Goal: Task Accomplishment & Management: Manage account settings

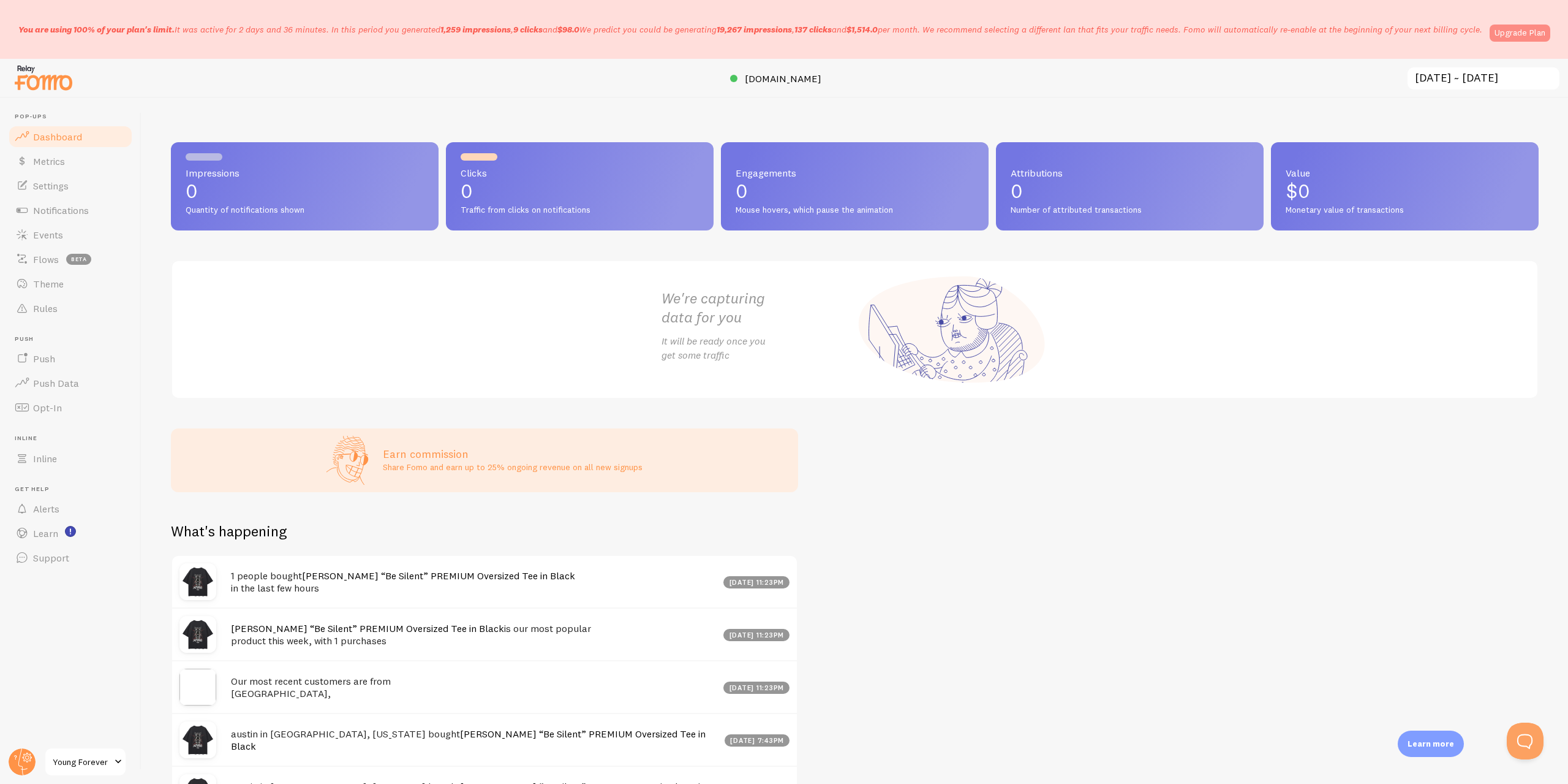
click at [1528, 39] on link "Upgrade Plan" at bounding box center [1519, 33] width 61 height 17
drag, startPoint x: 63, startPoint y: 24, endPoint x: 175, endPoint y: 31, distance: 112.2
click at [176, 31] on p "You are using 100% of your plan's limit. It was active for 2 days and 36 minute…" at bounding box center [750, 29] width 1463 height 13
click at [1536, 33] on link "Upgrade Plan" at bounding box center [1519, 33] width 61 height 17
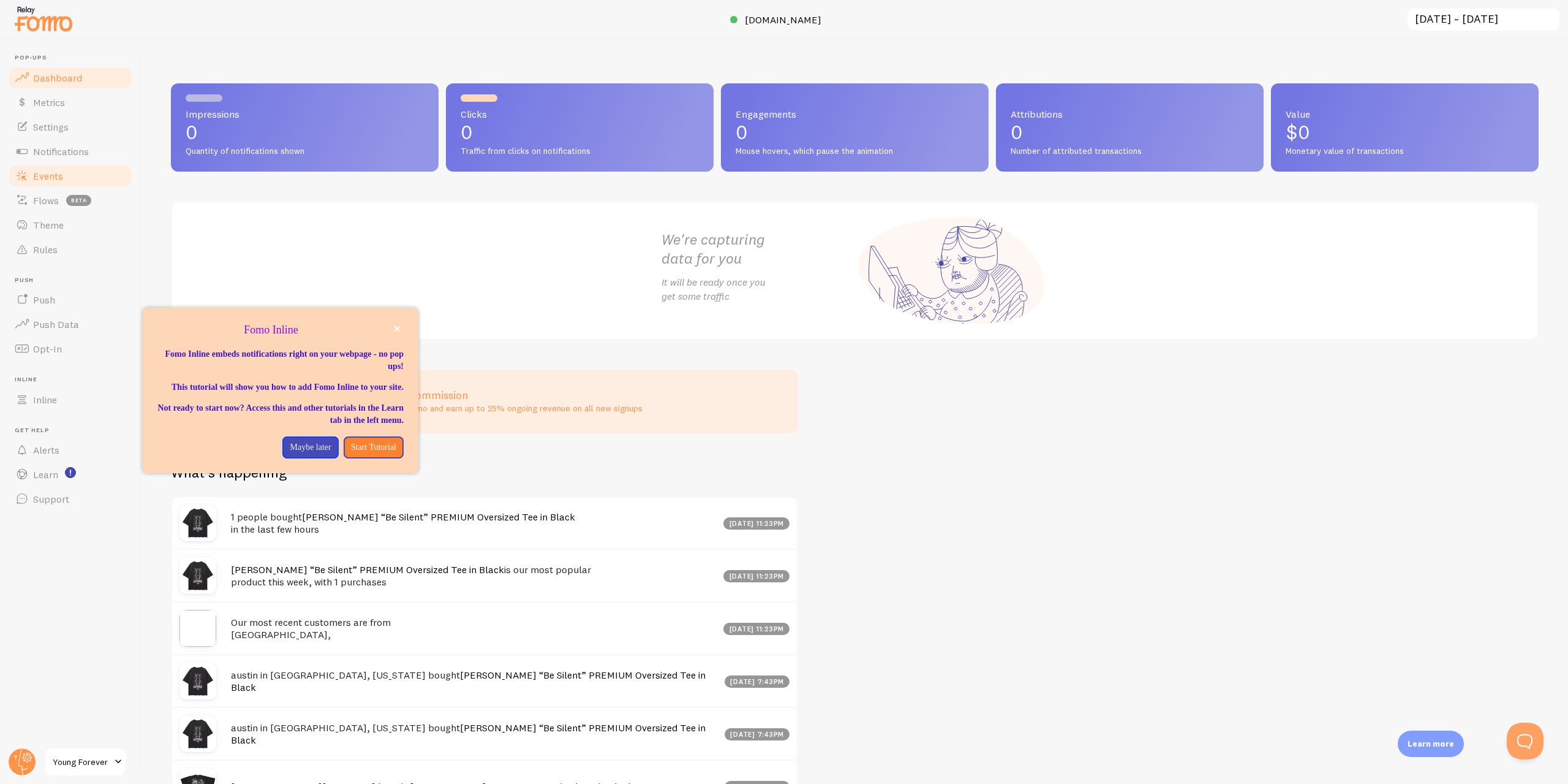
click at [63, 178] on link "Events" at bounding box center [70, 175] width 126 height 24
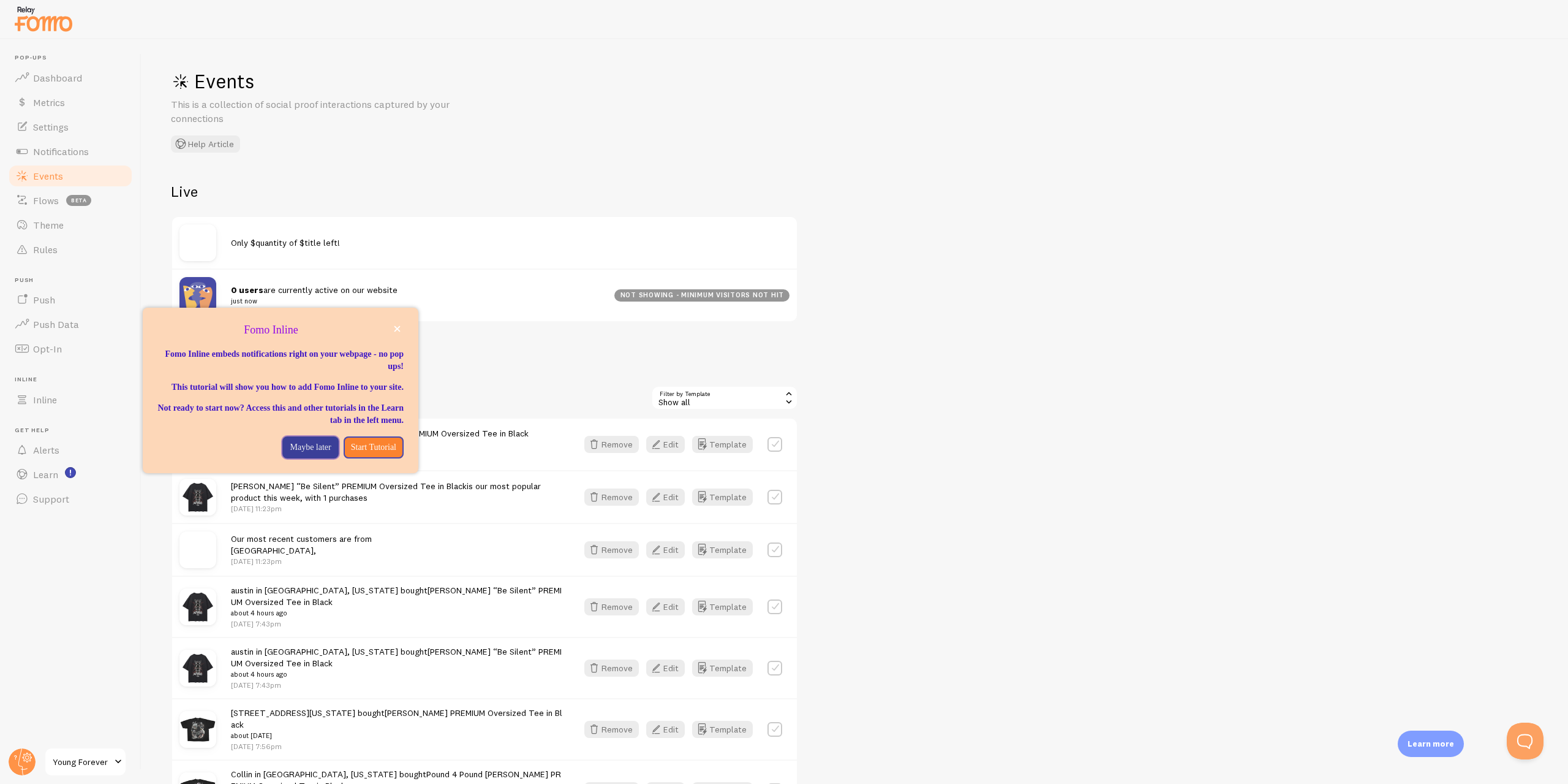
click at [300, 453] on p "Maybe later" at bounding box center [310, 447] width 41 height 13
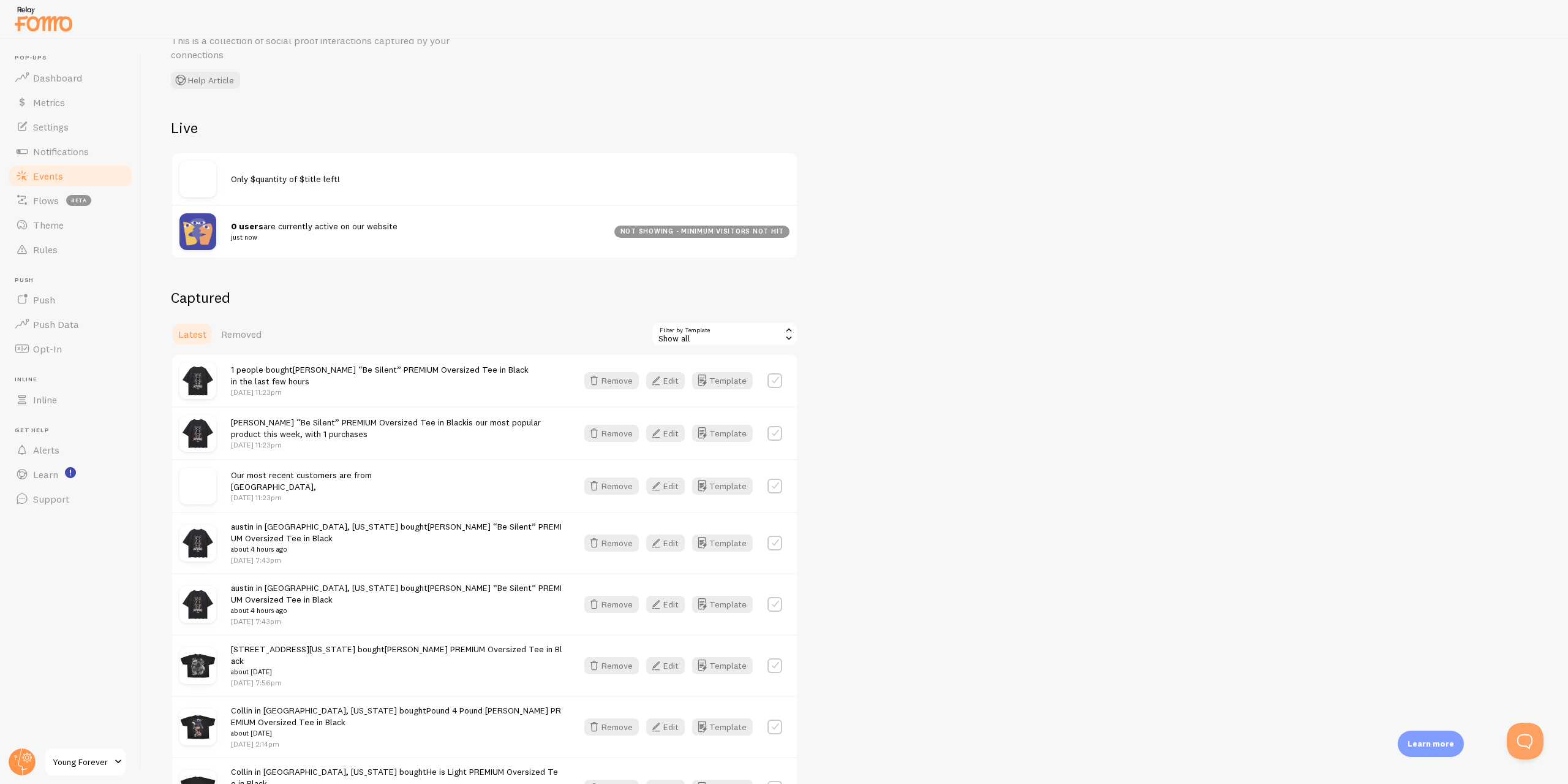
scroll to position [62, 0]
drag, startPoint x: 351, startPoint y: 381, endPoint x: 341, endPoint y: 444, distance: 63.8
click at [704, 406] on div "1 people bought [PERSON_NAME] “Be Silent” PREMIUM Oversized Tee in Black in the…" at bounding box center [485, 383] width 625 height 52
click at [662, 381] on icon "button" at bounding box center [656, 382] width 14 height 14
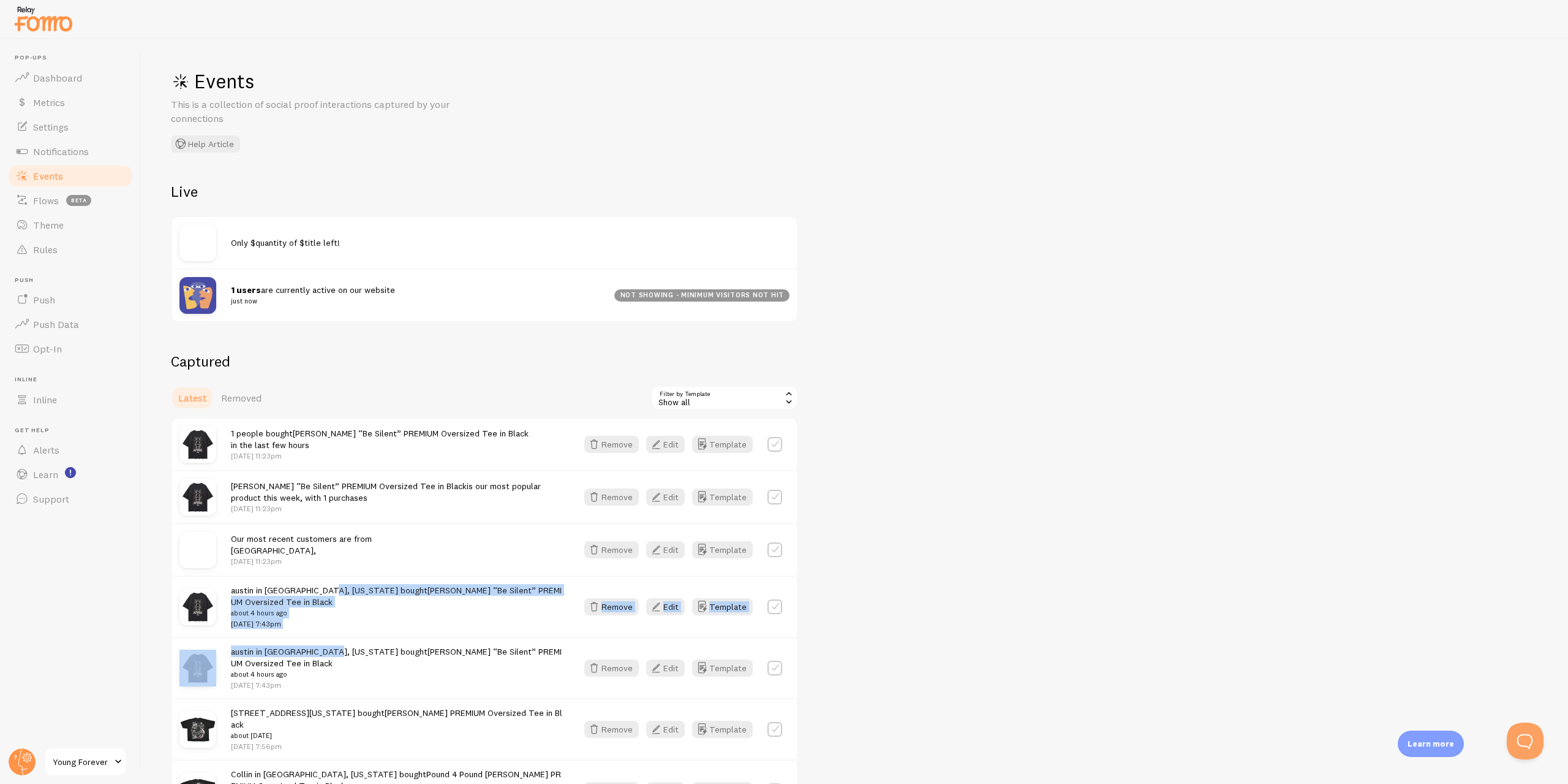
drag, startPoint x: 334, startPoint y: 645, endPoint x: 326, endPoint y: 581, distance: 64.5
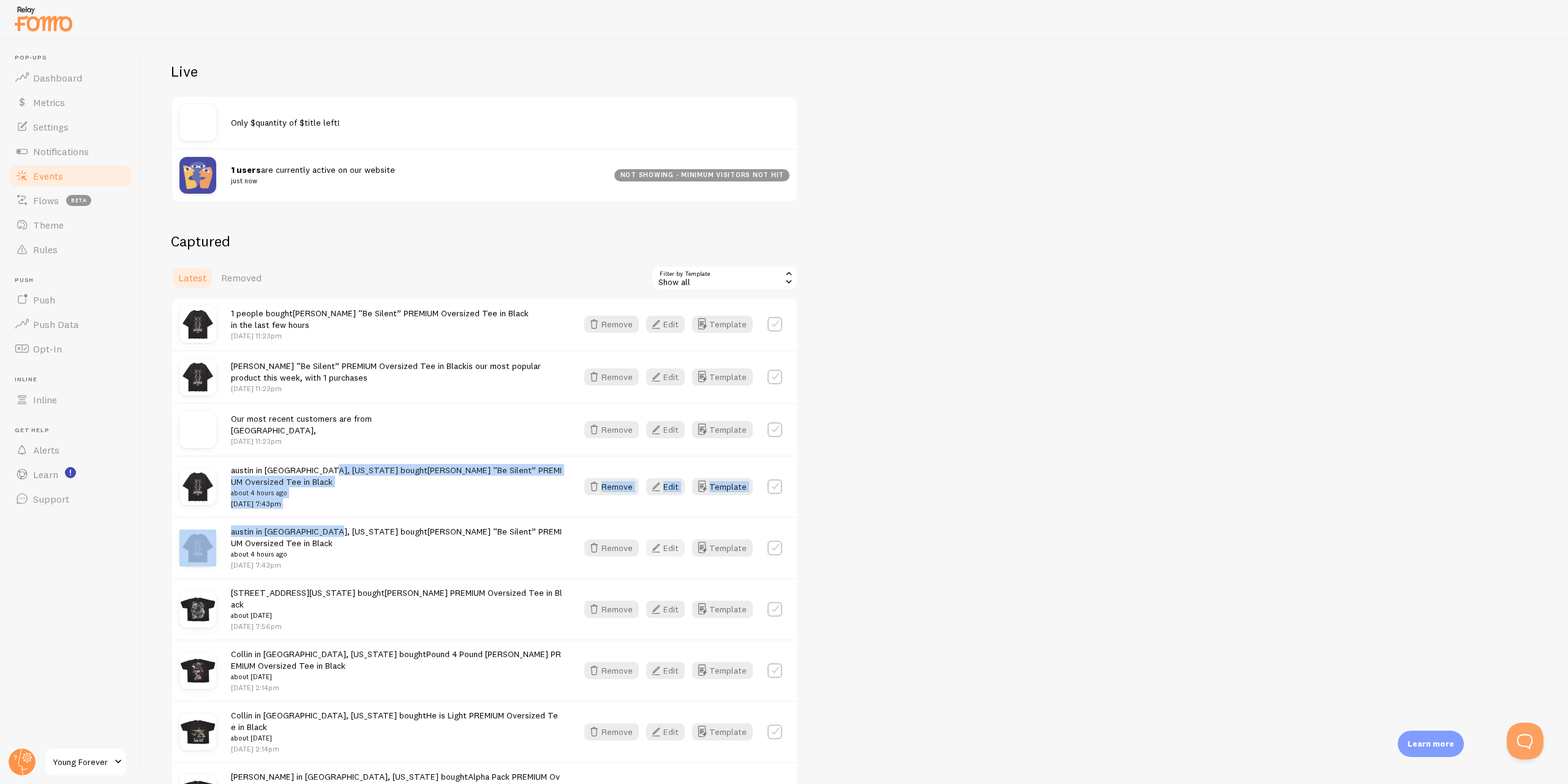
scroll to position [122, 0]
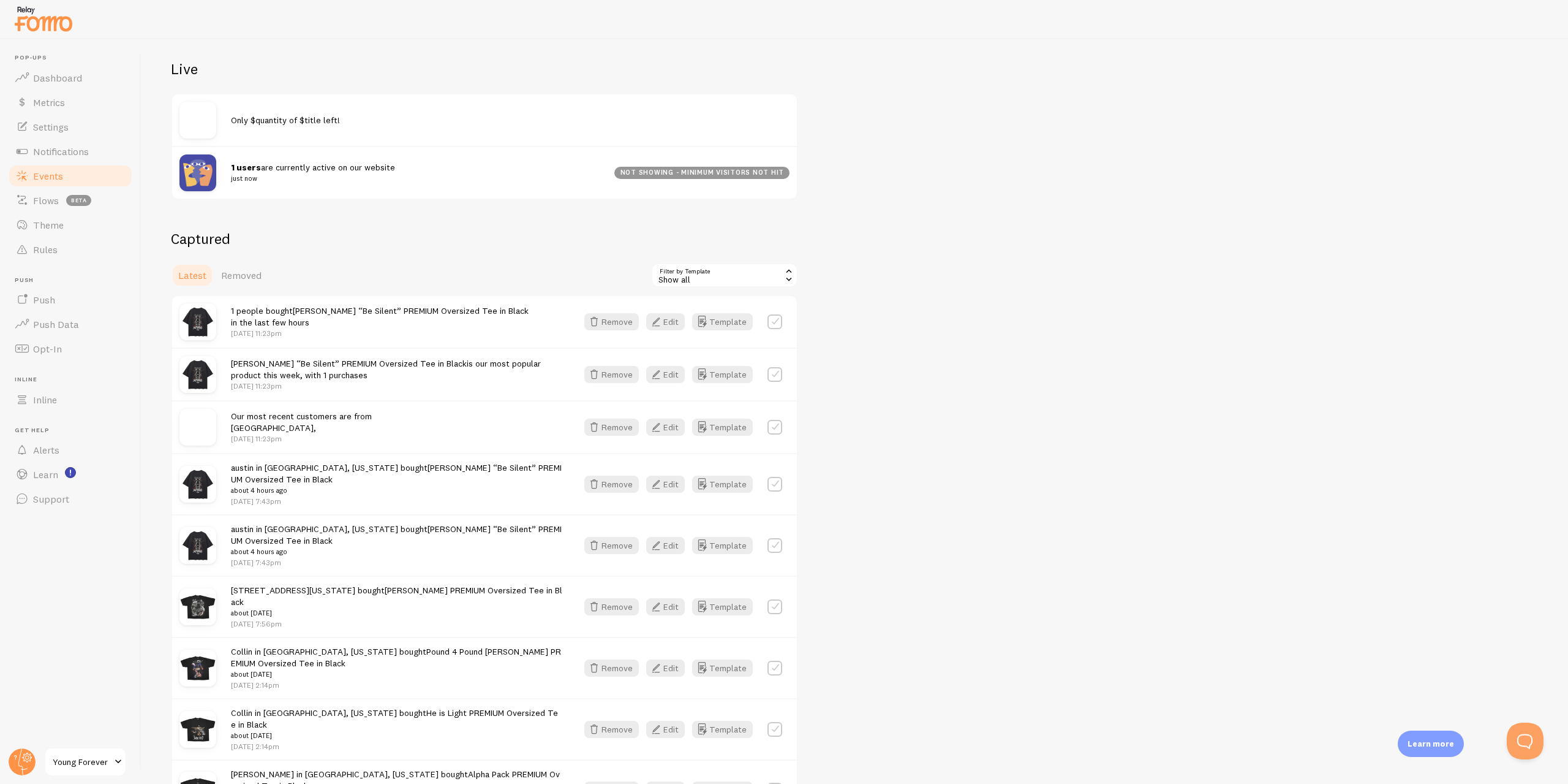
click at [734, 266] on div "Show all" at bounding box center [724, 274] width 147 height 24
click at [683, 305] on li "Show all" at bounding box center [724, 309] width 144 height 18
click at [782, 323] on label at bounding box center [774, 321] width 14 height 14
click at [775, 320] on label at bounding box center [774, 321] width 14 height 14
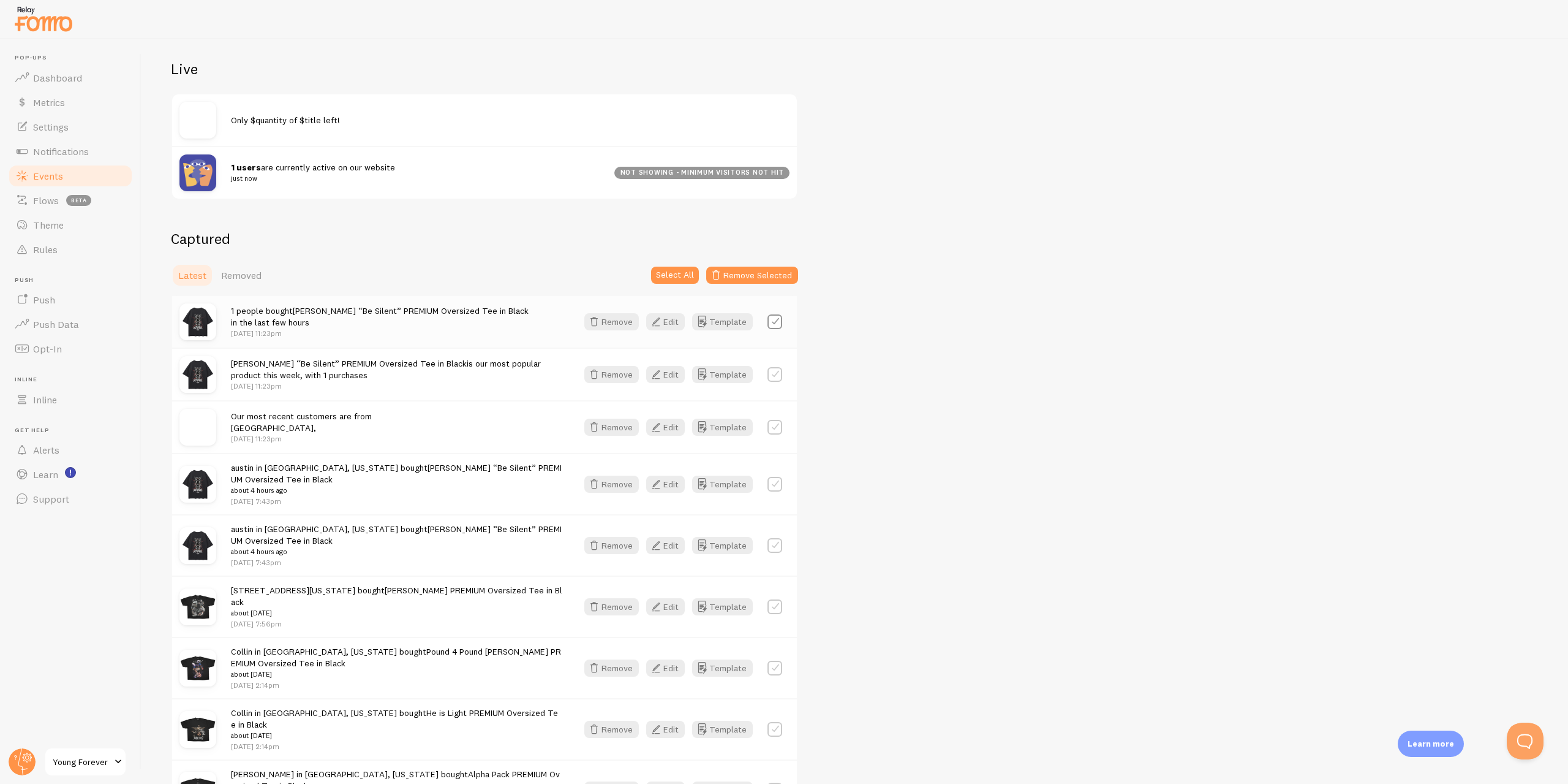
checkbox input "false"
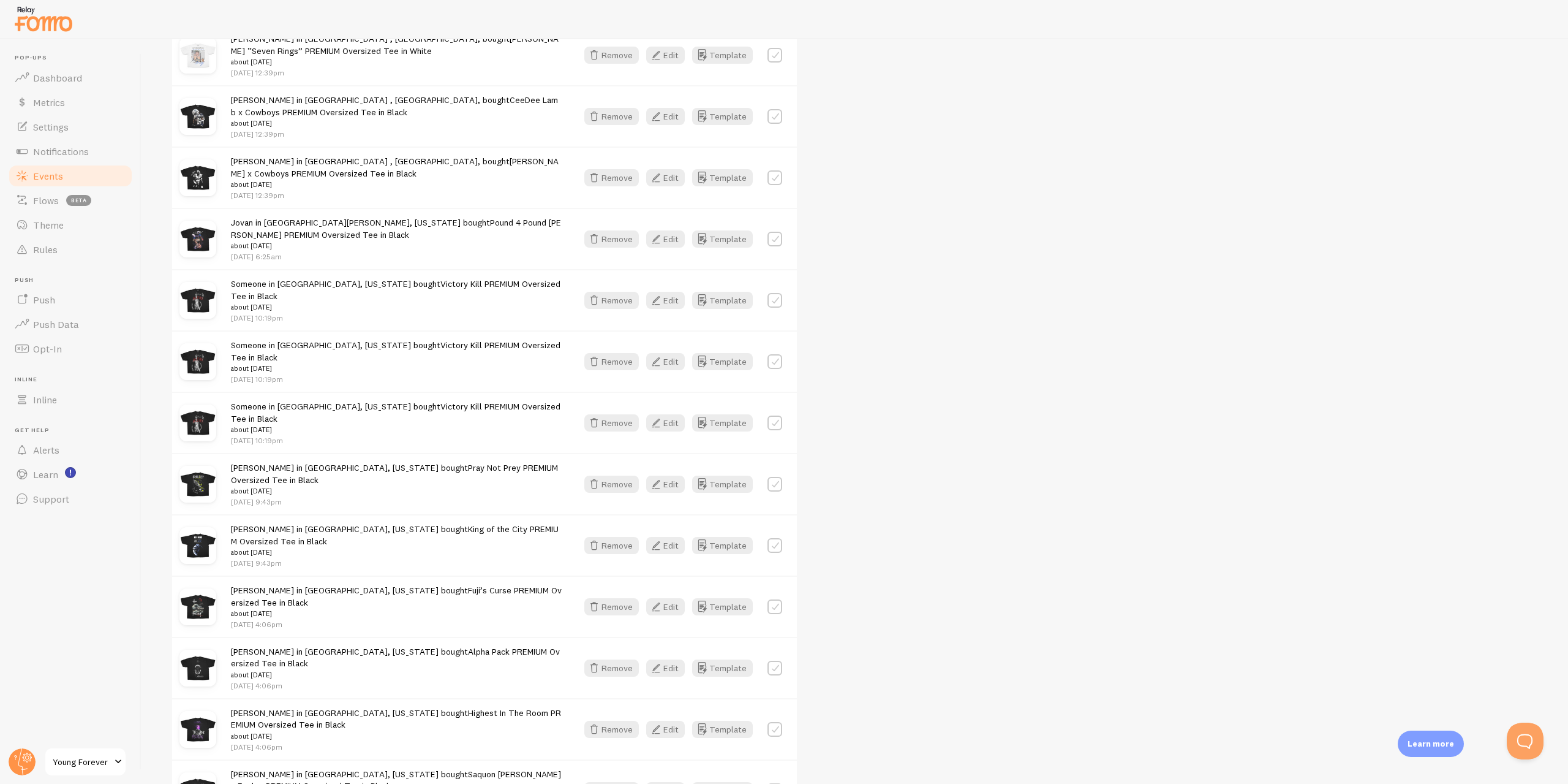
scroll to position [1439, 0]
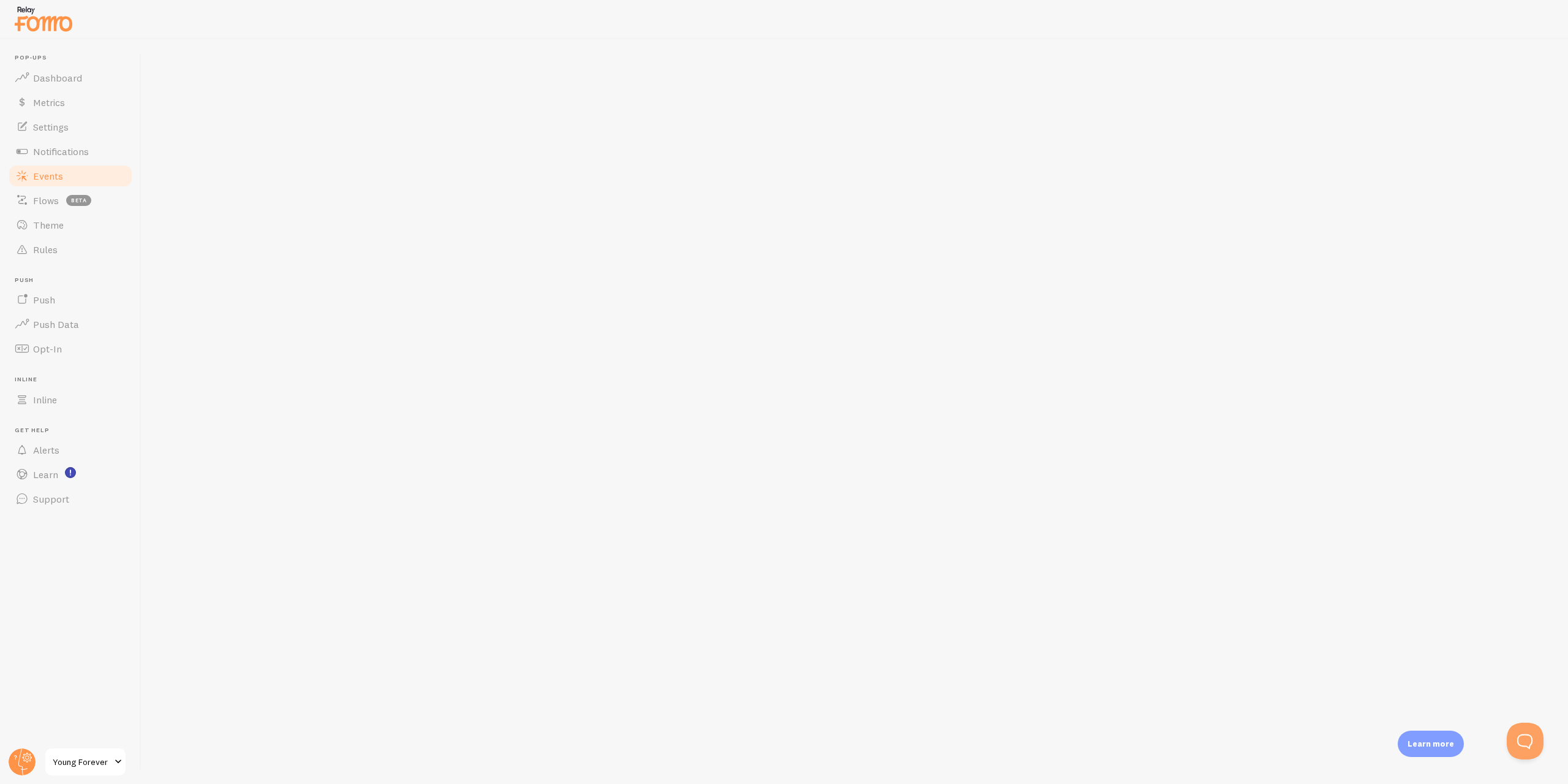
scroll to position [1385, 0]
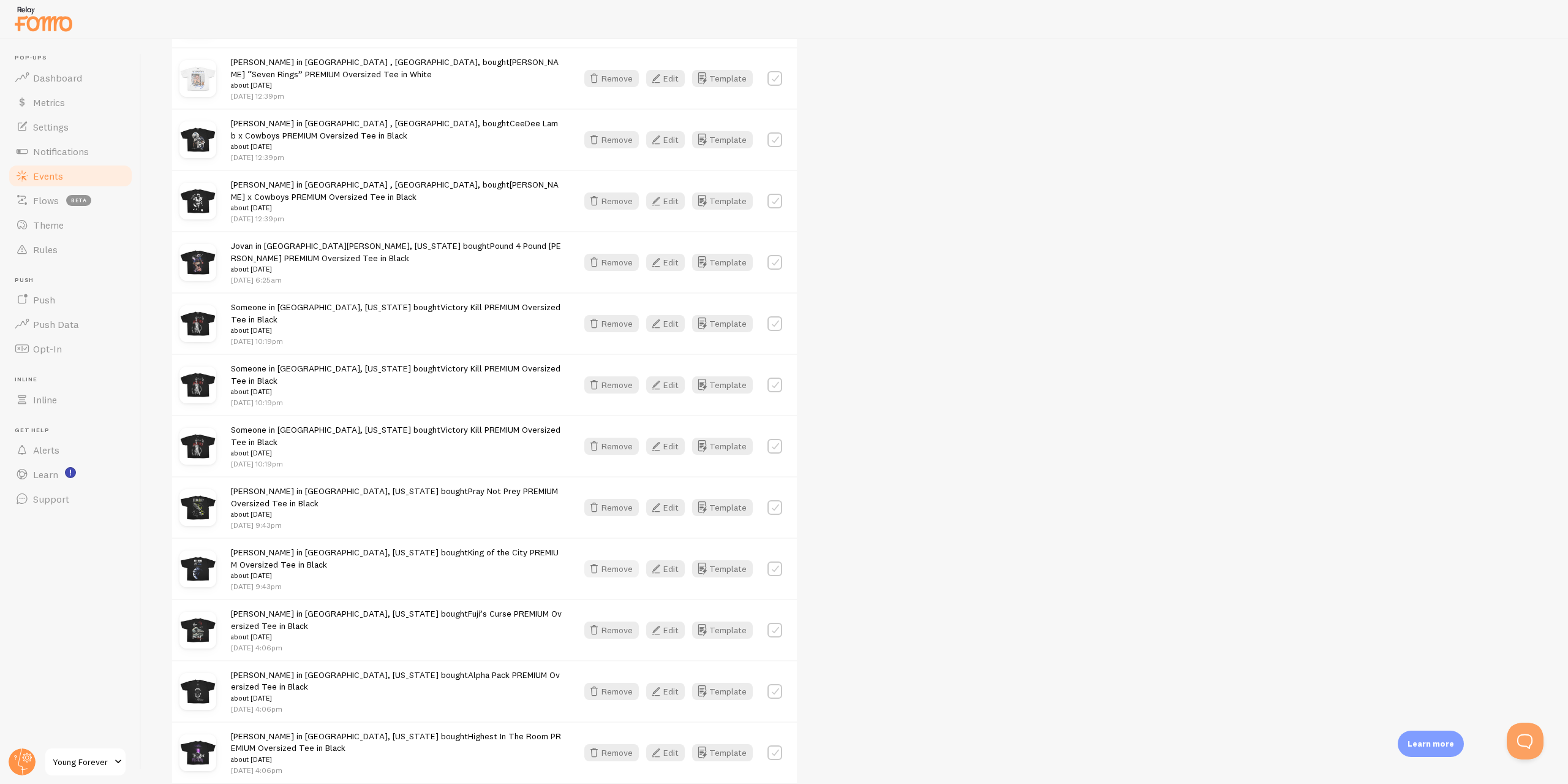
click at [626, 560] on button "Remove" at bounding box center [611, 569] width 55 height 17
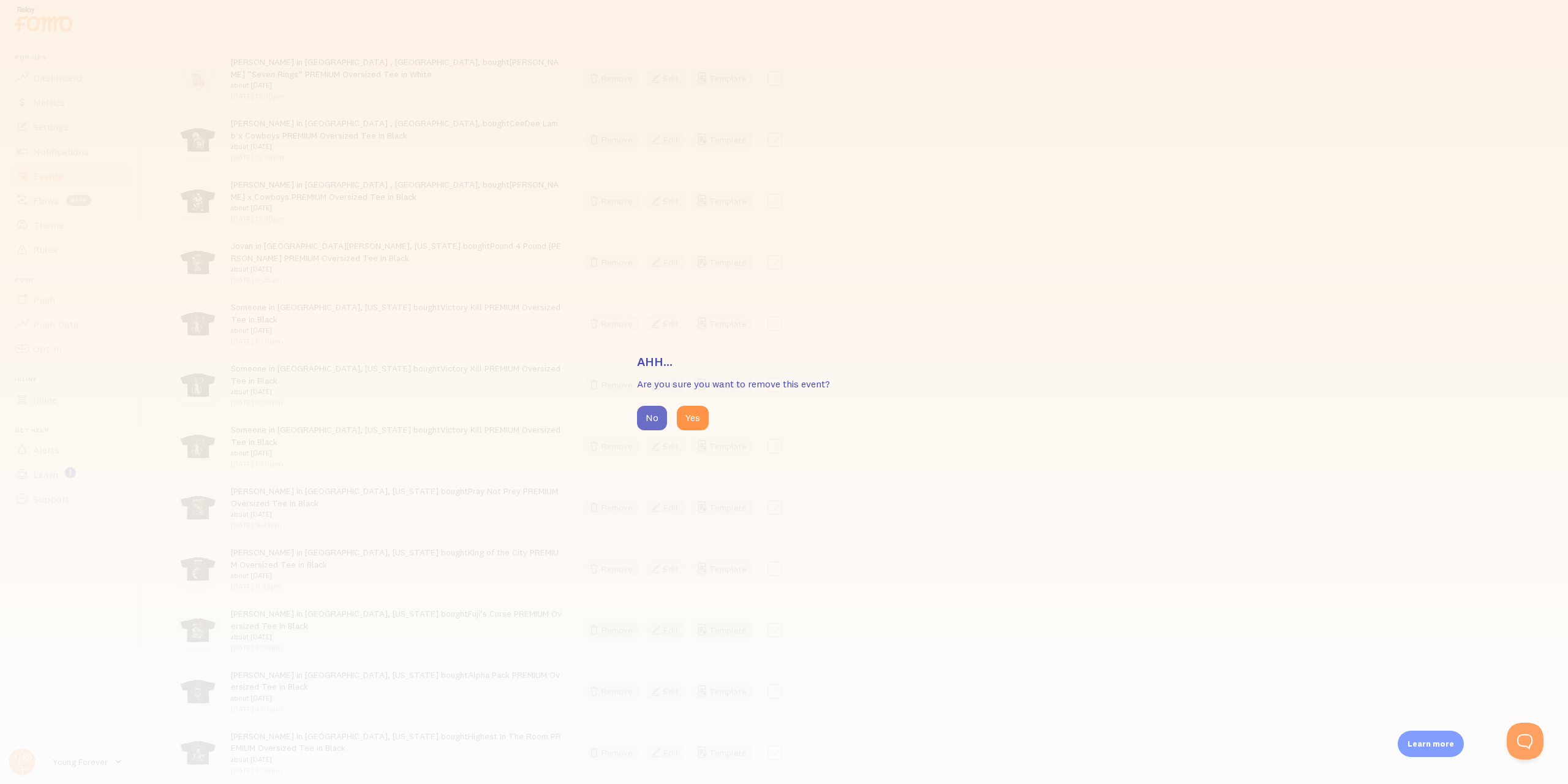
click at [637, 420] on button "No" at bounding box center [652, 417] width 30 height 24
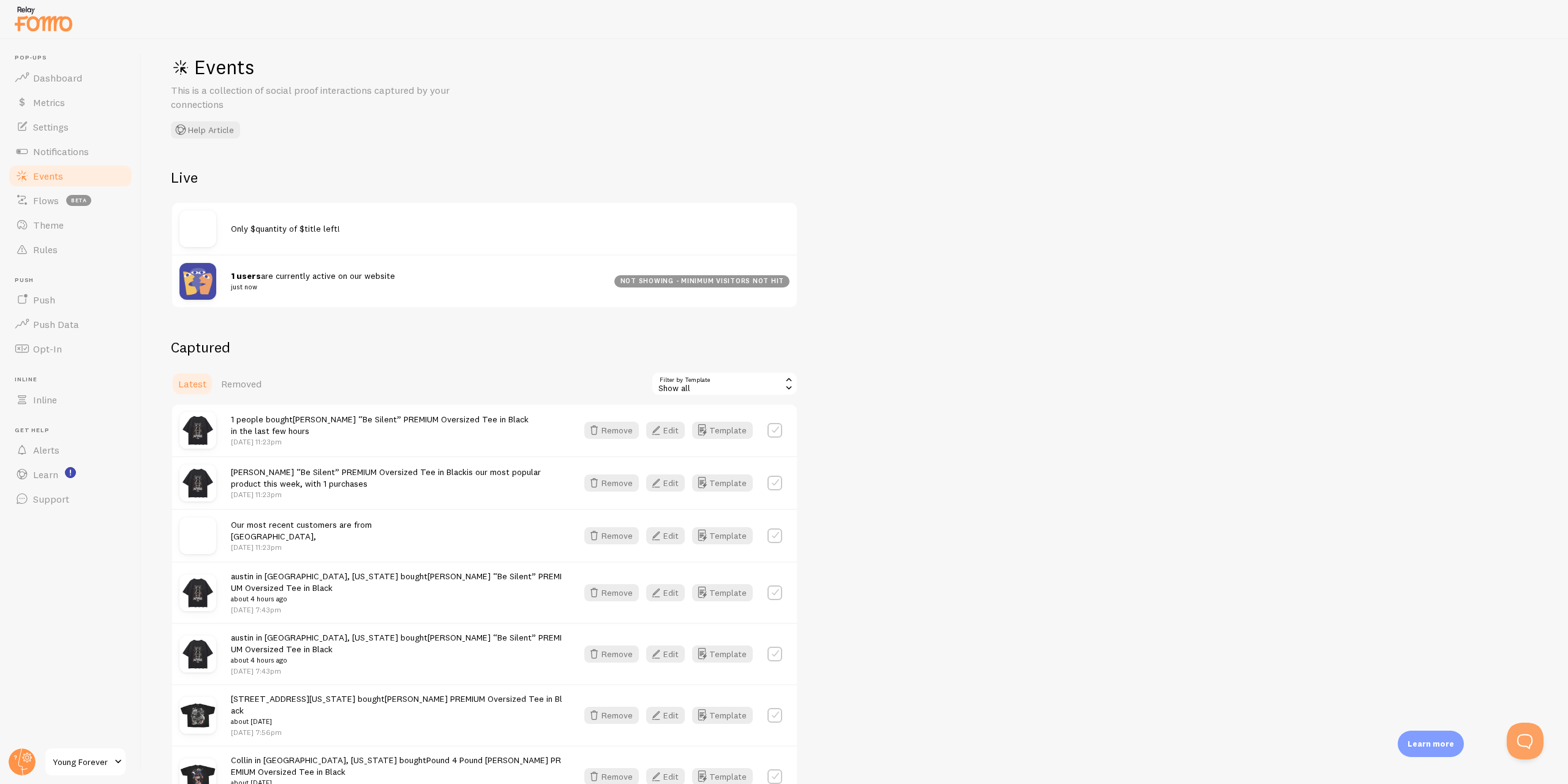
scroll to position [0, 0]
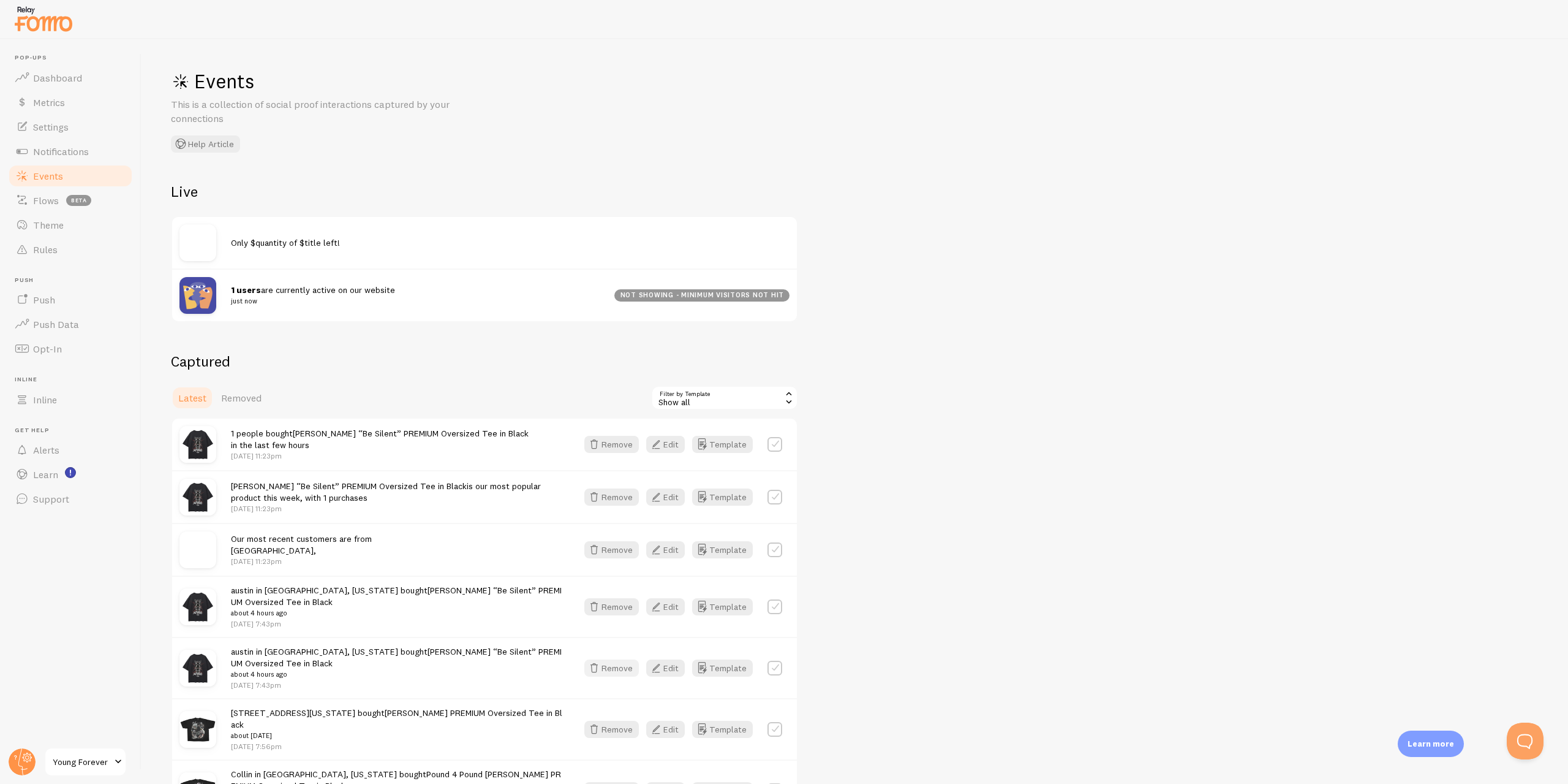
click at [607, 669] on button "Remove" at bounding box center [611, 668] width 55 height 17
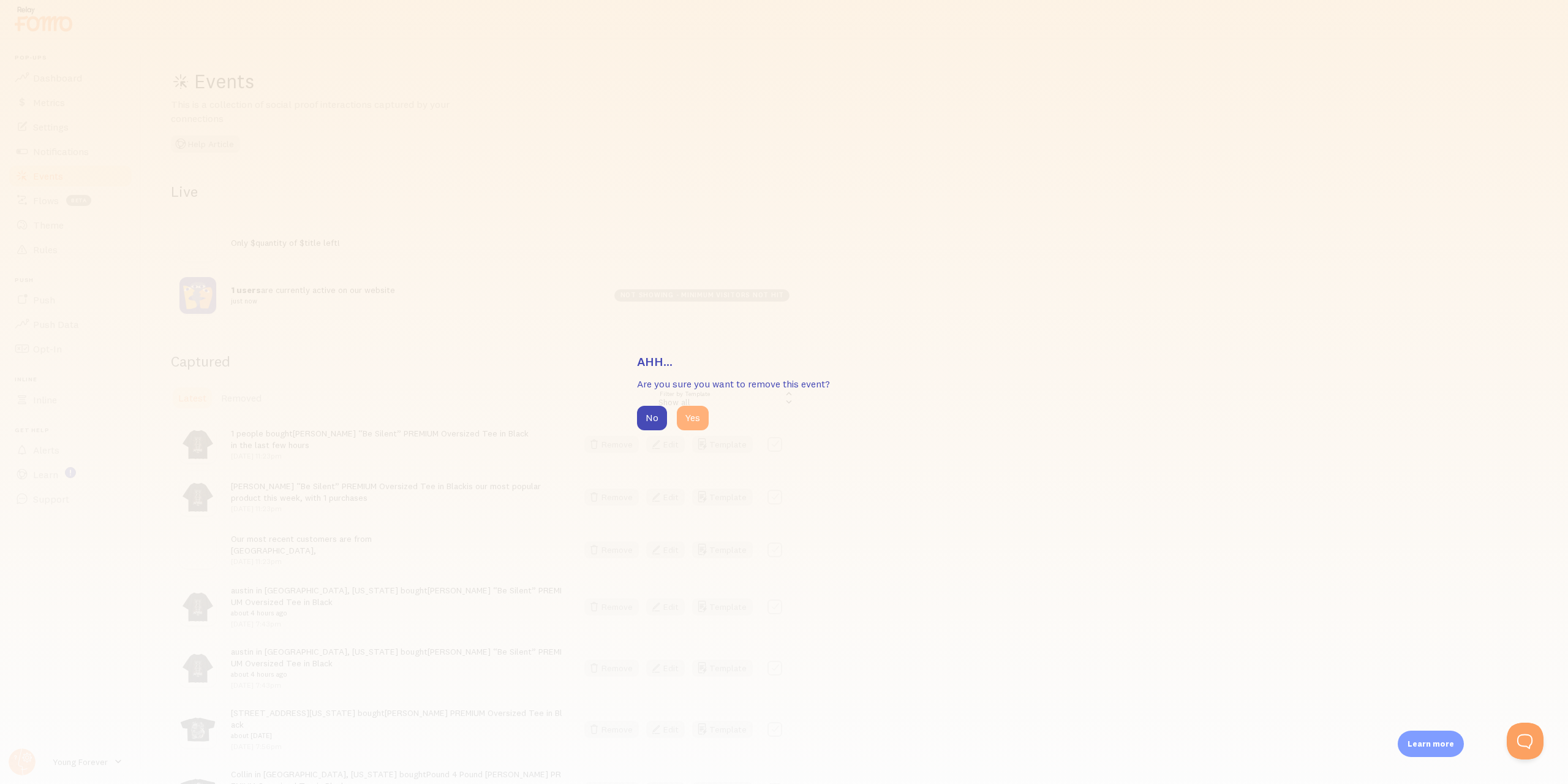
click at [703, 421] on button "Yes" at bounding box center [692, 417] width 32 height 24
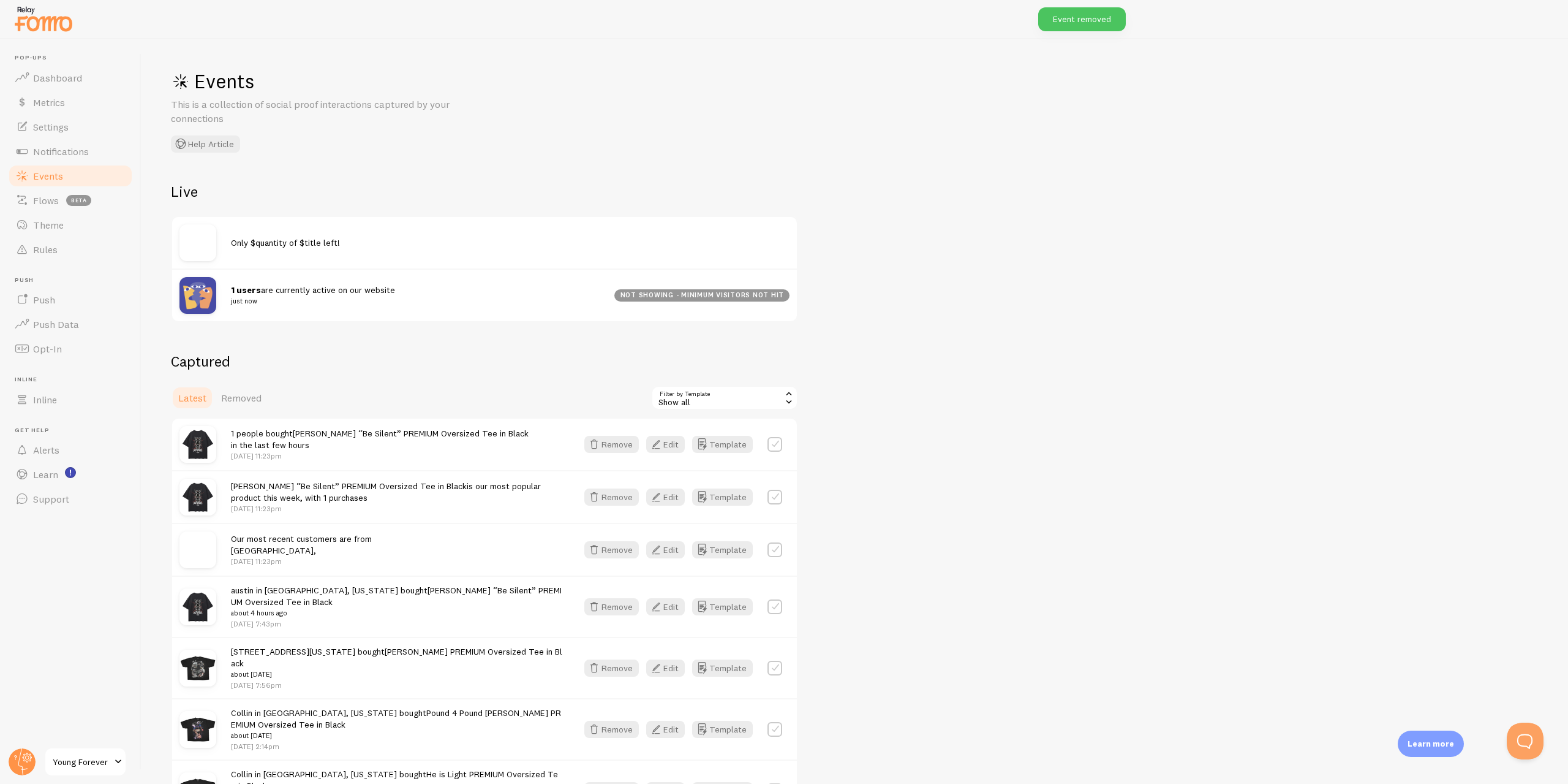
drag, startPoint x: 622, startPoint y: 609, endPoint x: 450, endPoint y: 588, distance: 173.3
click at [451, 593] on div "austin in [GEOGRAPHIC_DATA], [US_STATE] bought [PERSON_NAME] “Be Silent” PREMIU…" at bounding box center [485, 606] width 625 height 62
click at [620, 551] on button "Remove" at bounding box center [611, 549] width 55 height 17
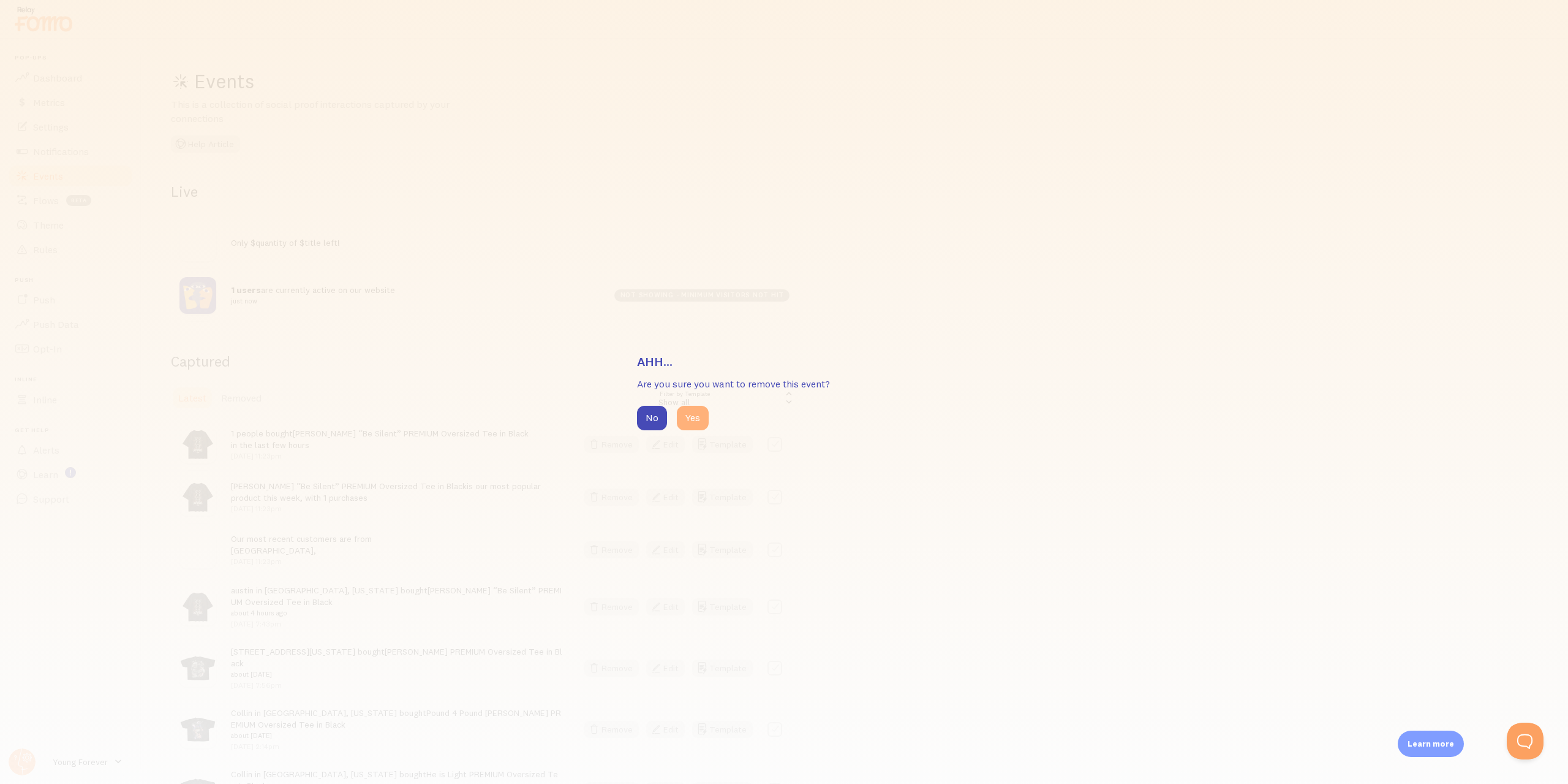
click at [693, 422] on button "Yes" at bounding box center [692, 417] width 32 height 24
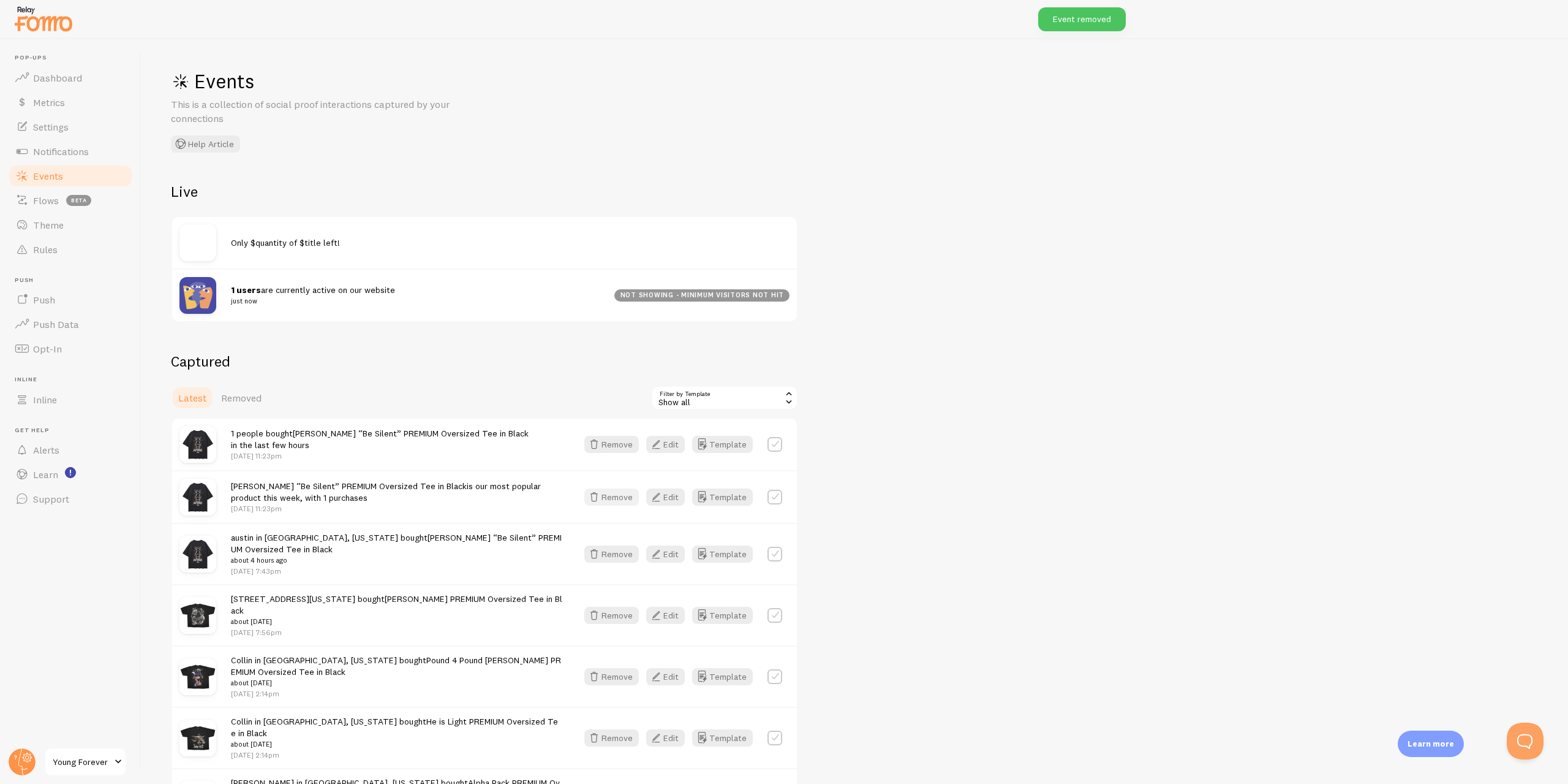
click at [615, 497] on button "Remove" at bounding box center [611, 497] width 55 height 17
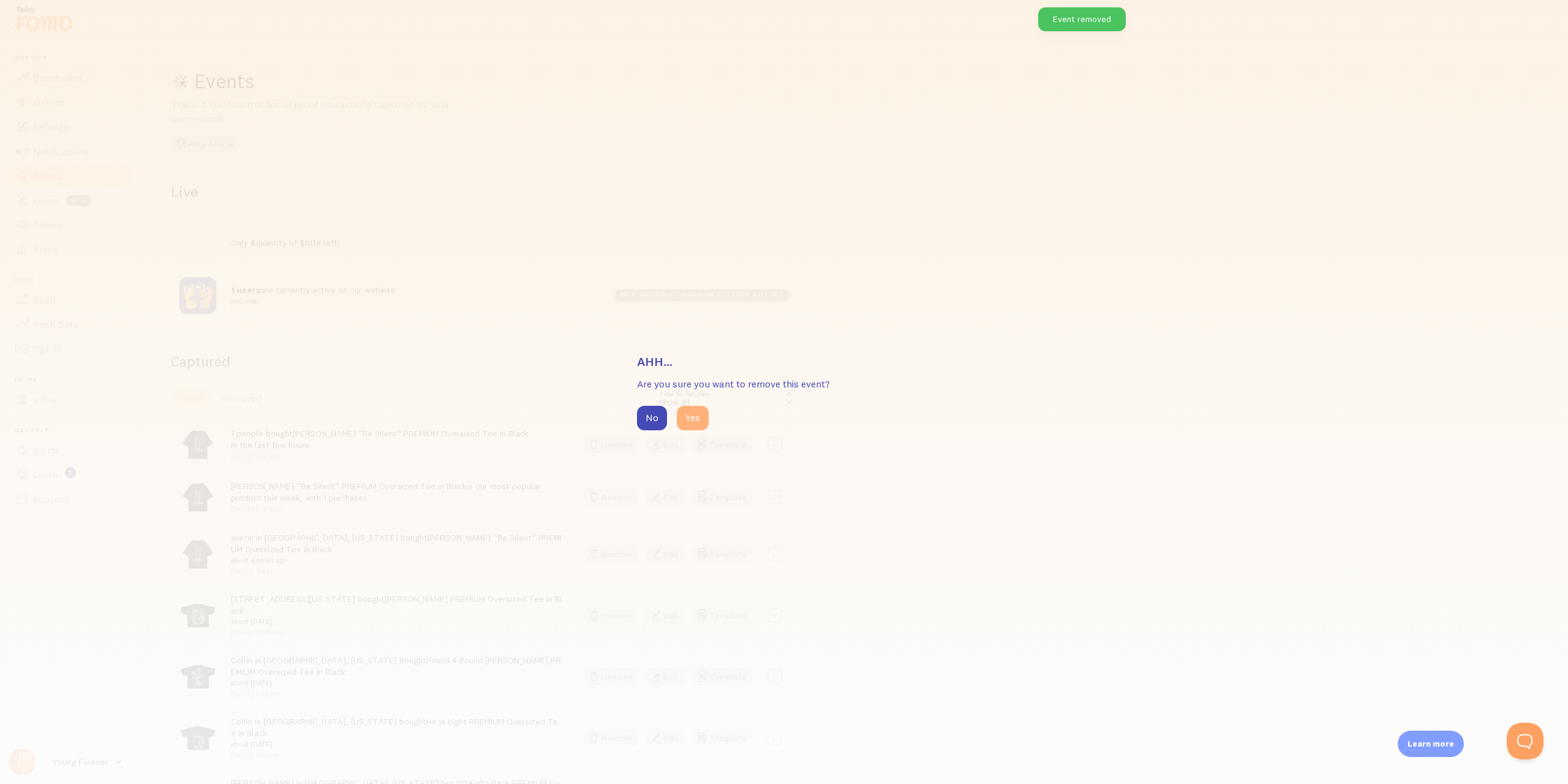
click at [694, 417] on button "Yes" at bounding box center [692, 417] width 32 height 24
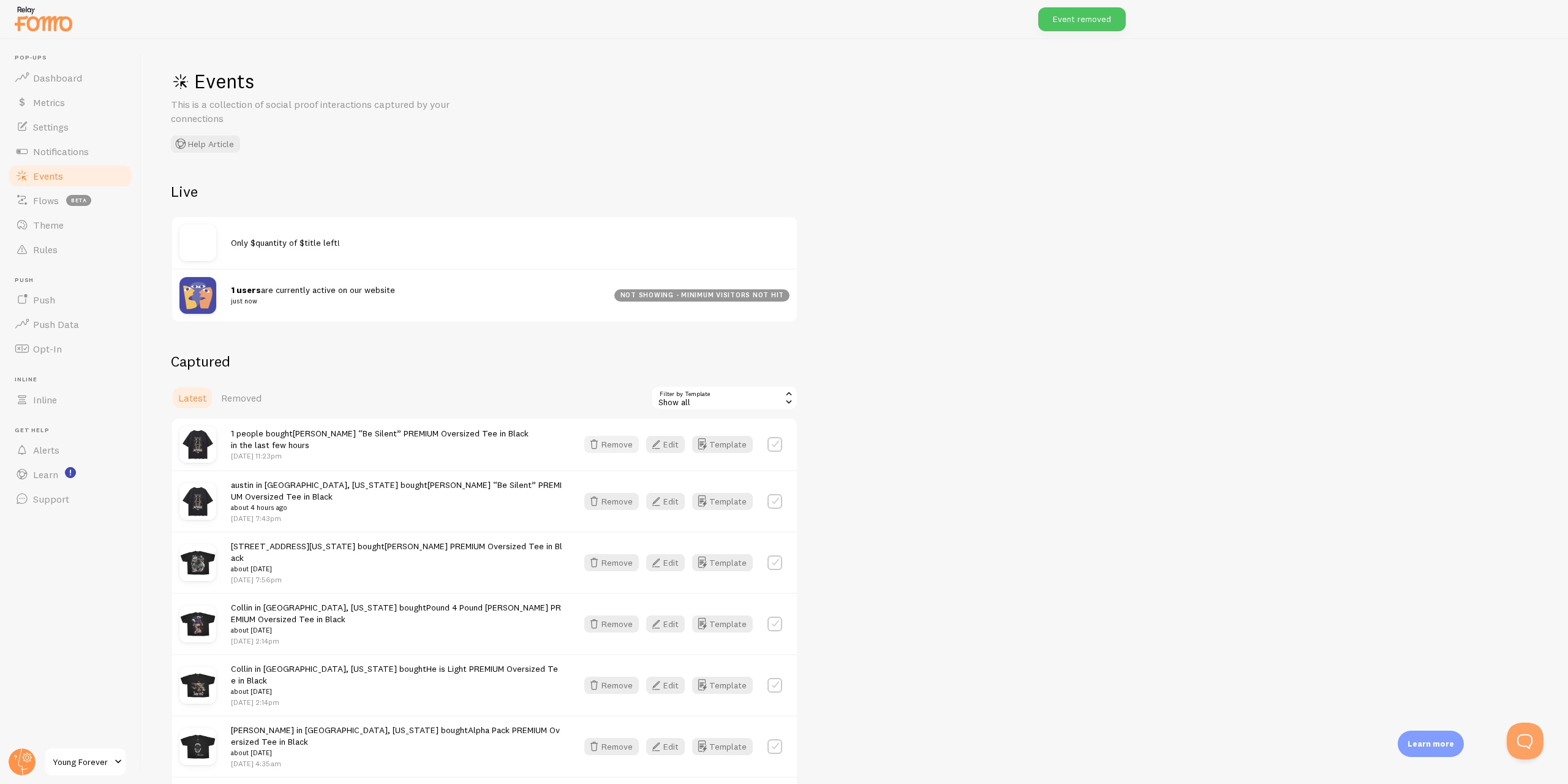
click at [619, 449] on button "Remove" at bounding box center [611, 444] width 55 height 17
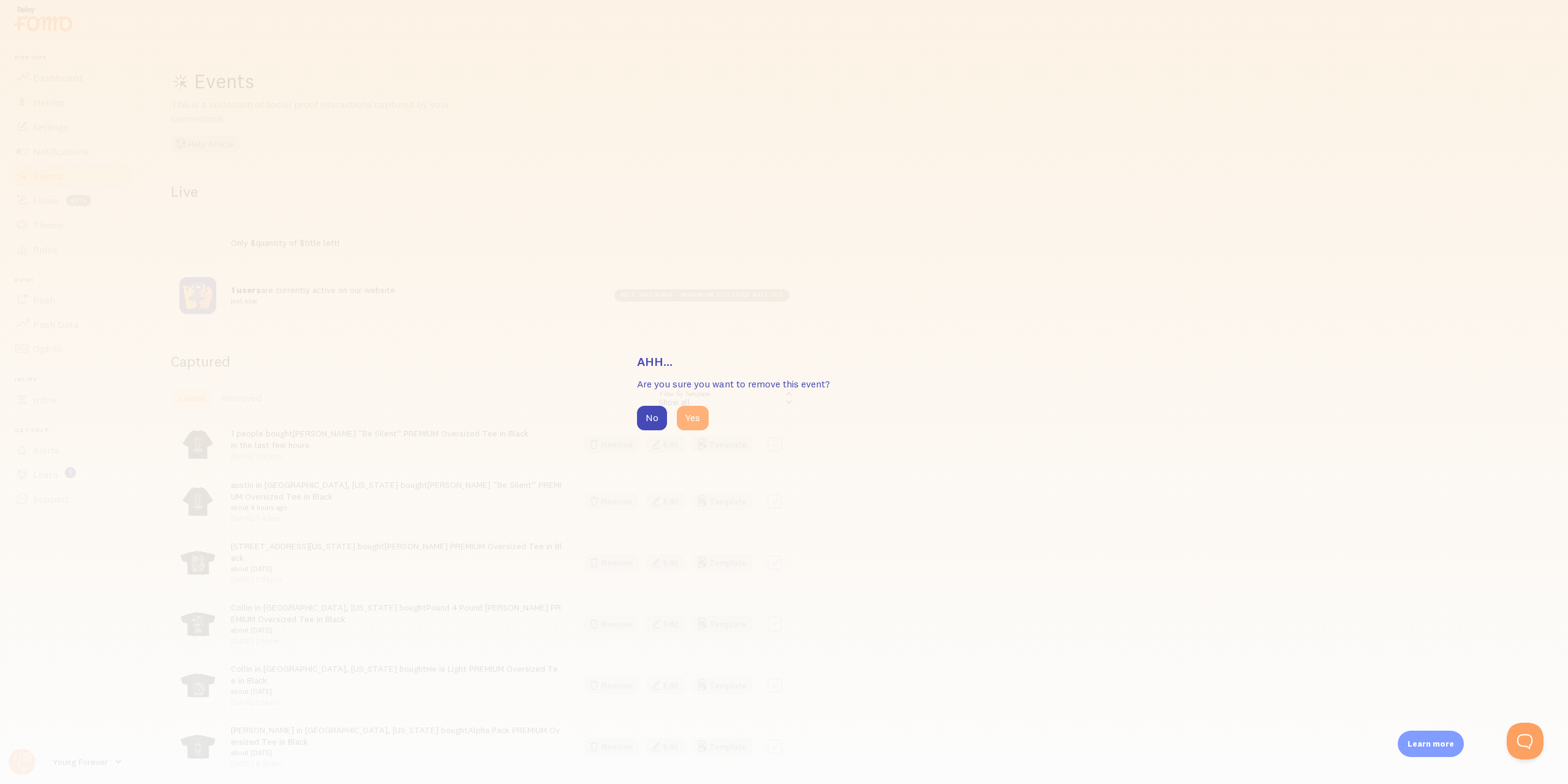
click at [689, 422] on button "Yes" at bounding box center [692, 417] width 32 height 24
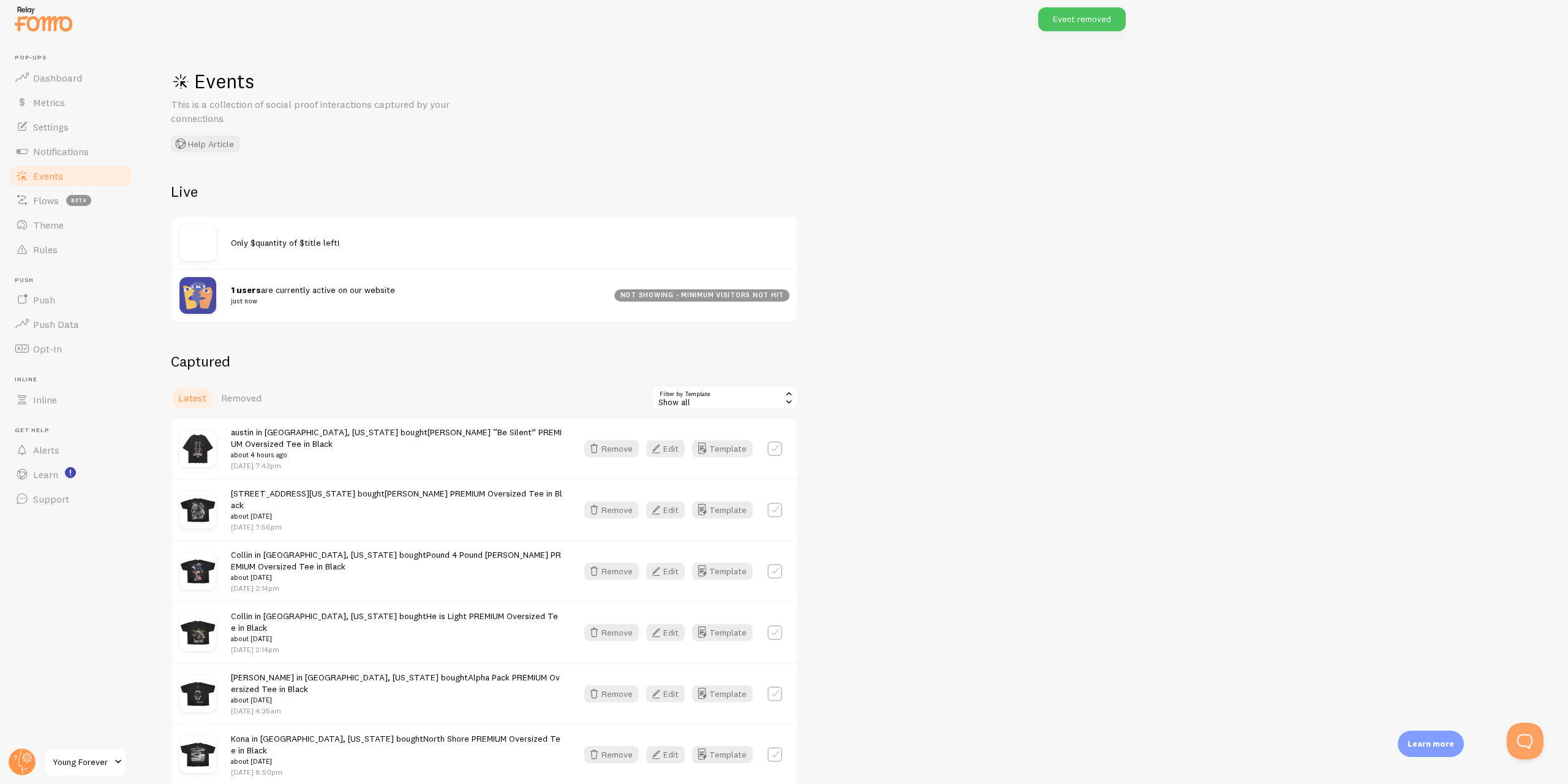
scroll to position [62, 0]
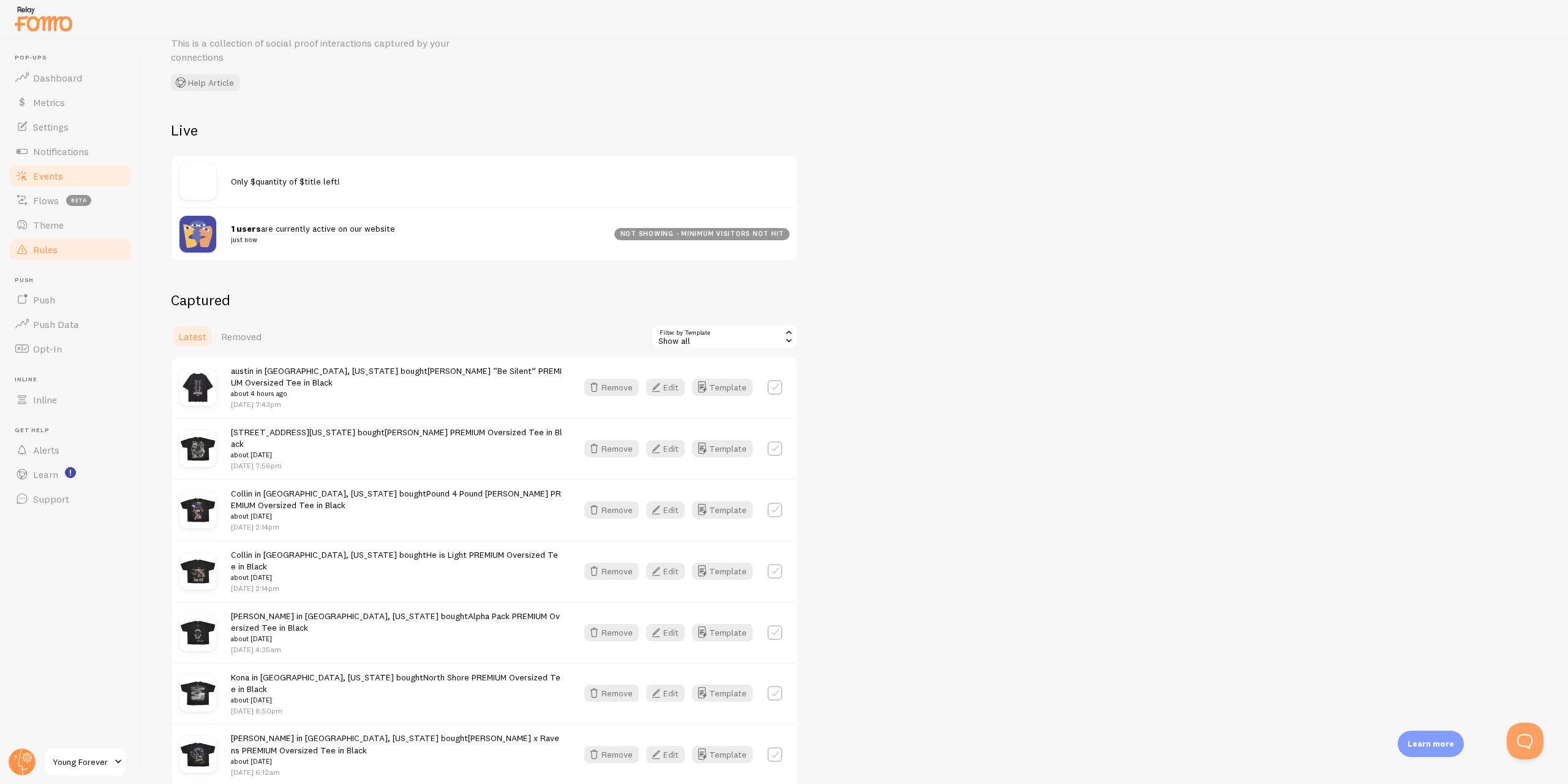
drag, startPoint x: 52, startPoint y: 235, endPoint x: 63, endPoint y: 242, distance: 13.0
click at [52, 234] on link "Theme" at bounding box center [70, 224] width 126 height 24
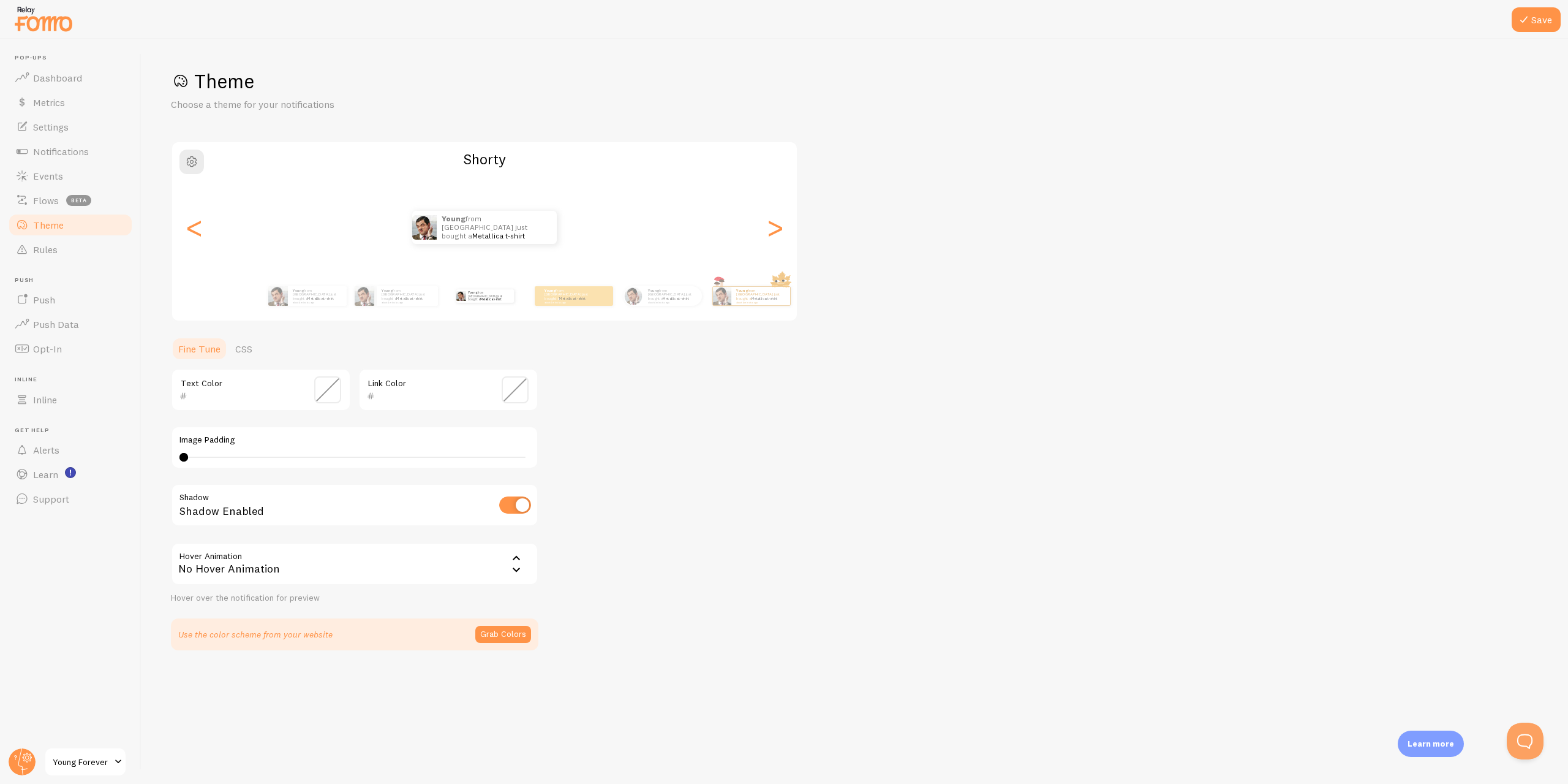
click at [330, 396] on span at bounding box center [328, 390] width 27 height 27
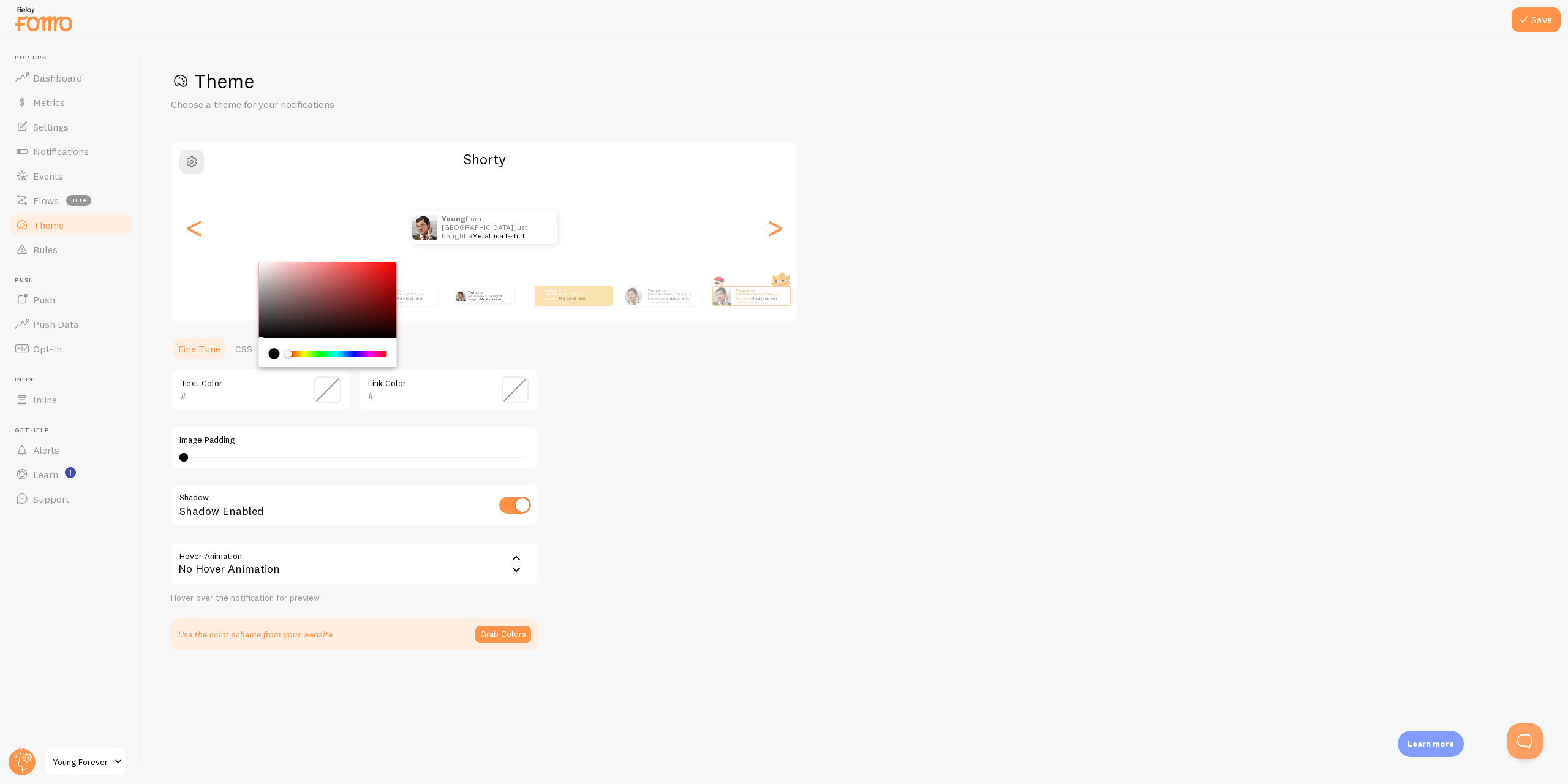
click at [880, 538] on div "Theme Choose a theme for your notifications [PERSON_NAME] from [GEOGRAPHIC_DATA…" at bounding box center [855, 359] width 1367 height 582
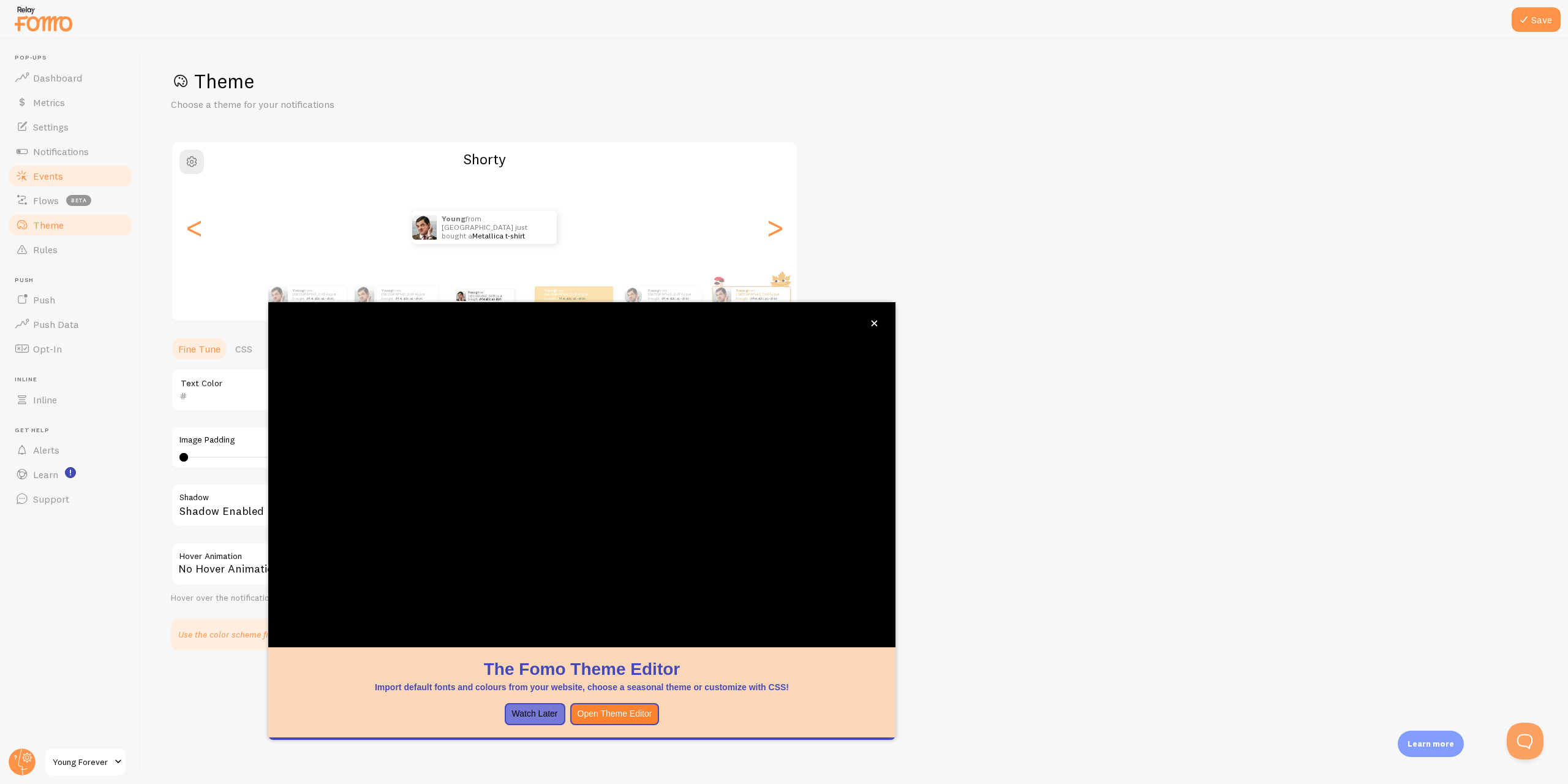
click at [86, 181] on link "Events" at bounding box center [70, 175] width 126 height 24
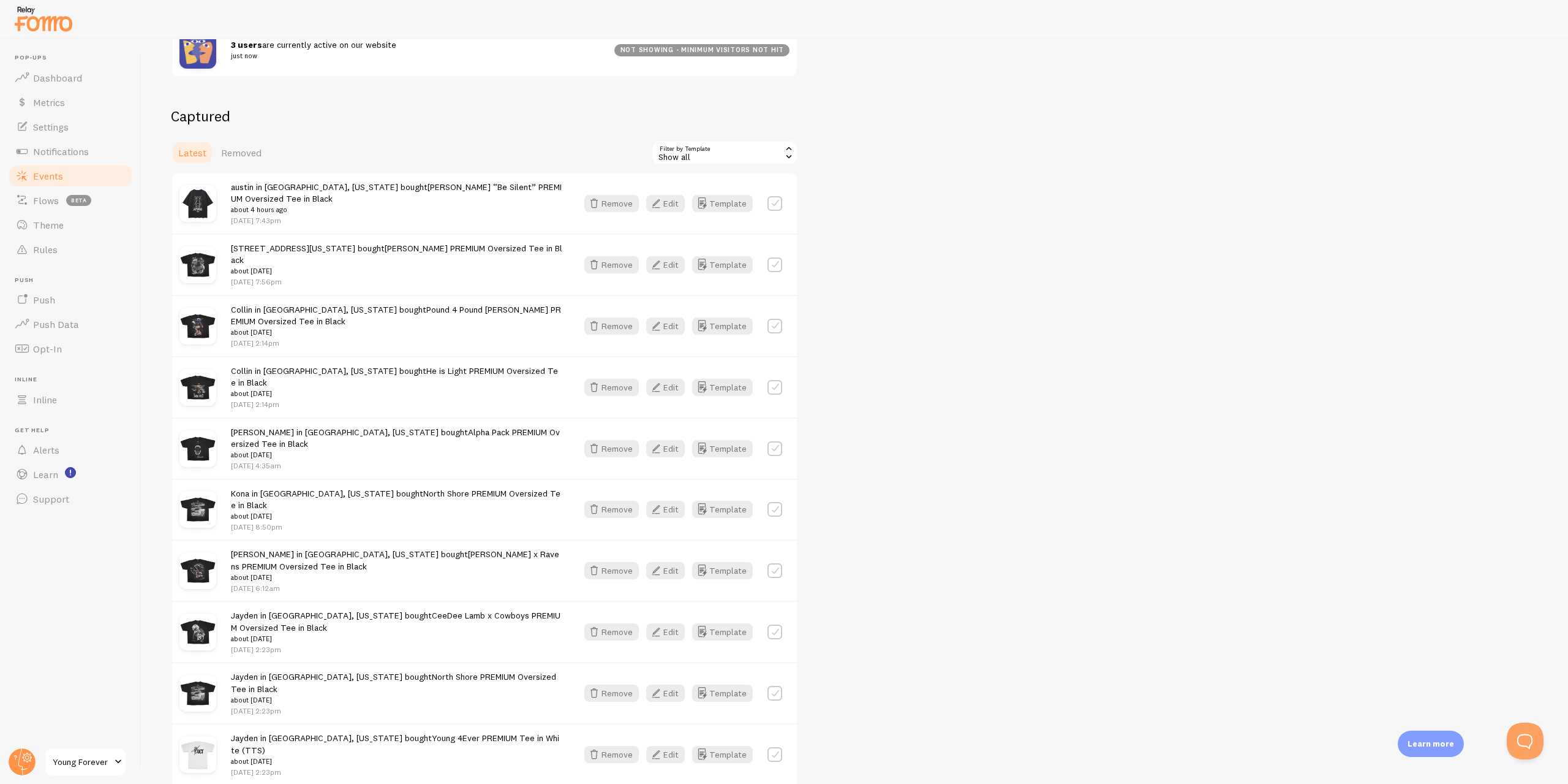
scroll to position [307, 0]
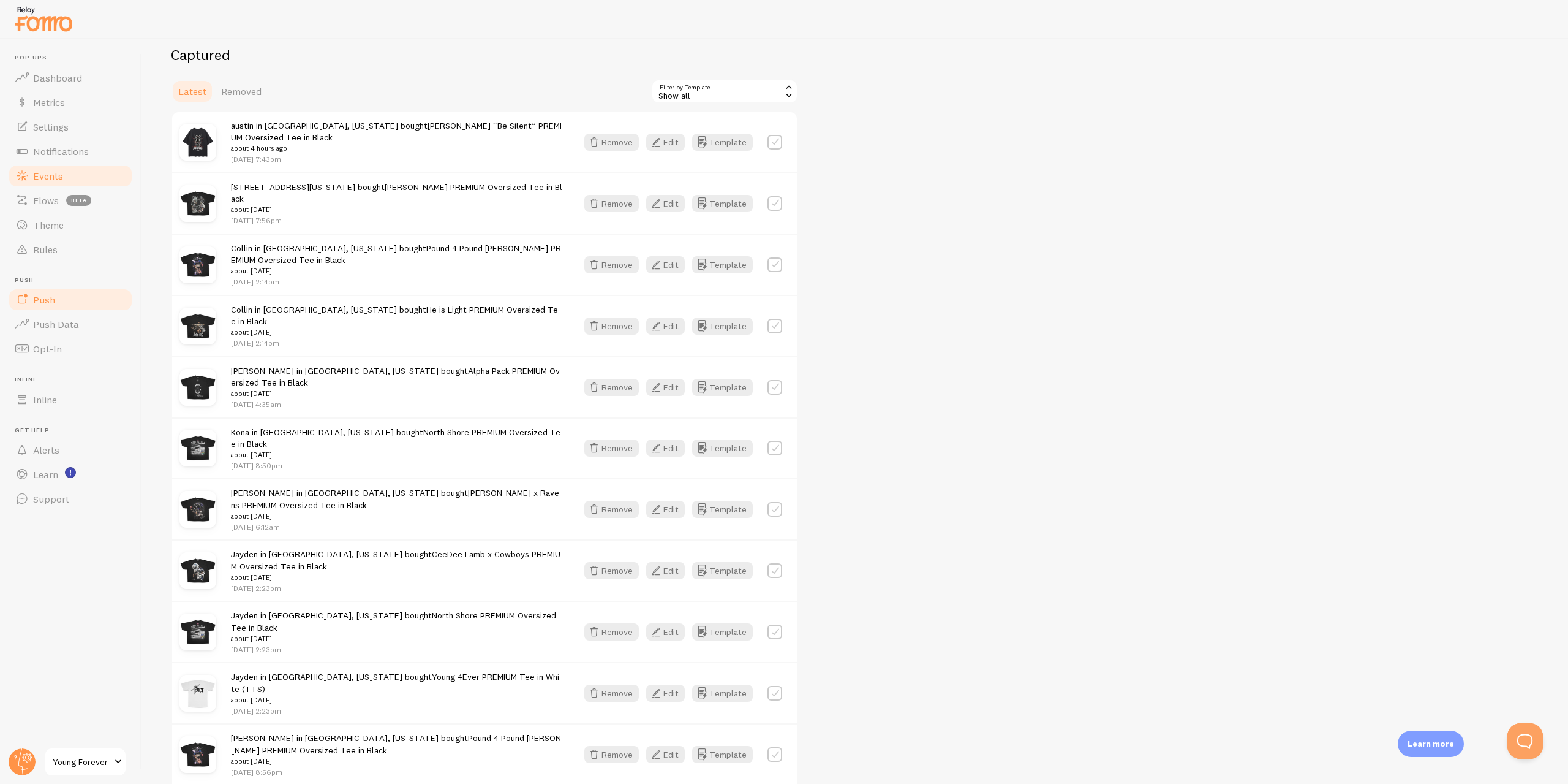
click at [80, 304] on link "Push" at bounding box center [70, 299] width 126 height 24
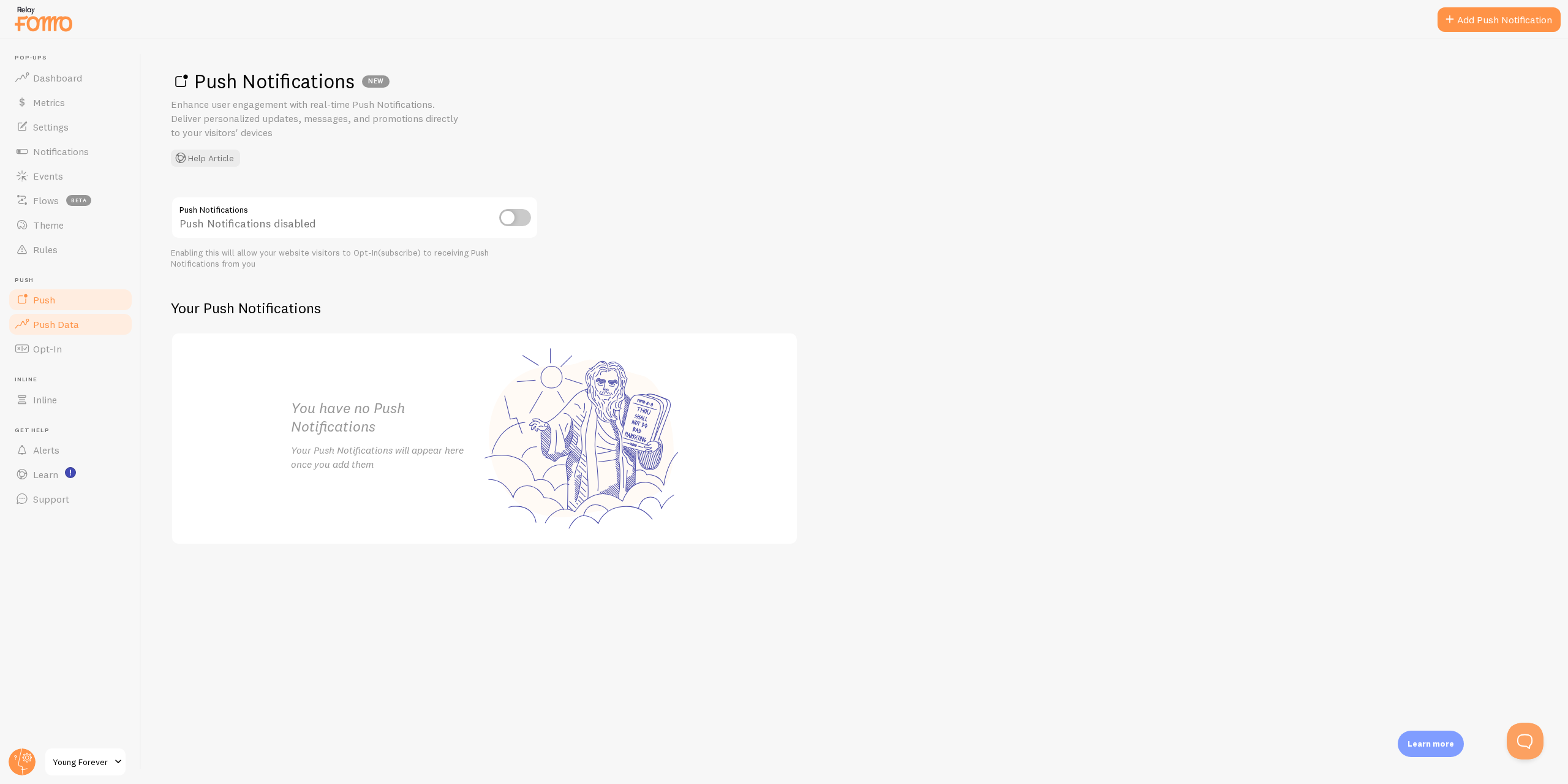
click at [80, 321] on link "Push Data" at bounding box center [70, 323] width 126 height 24
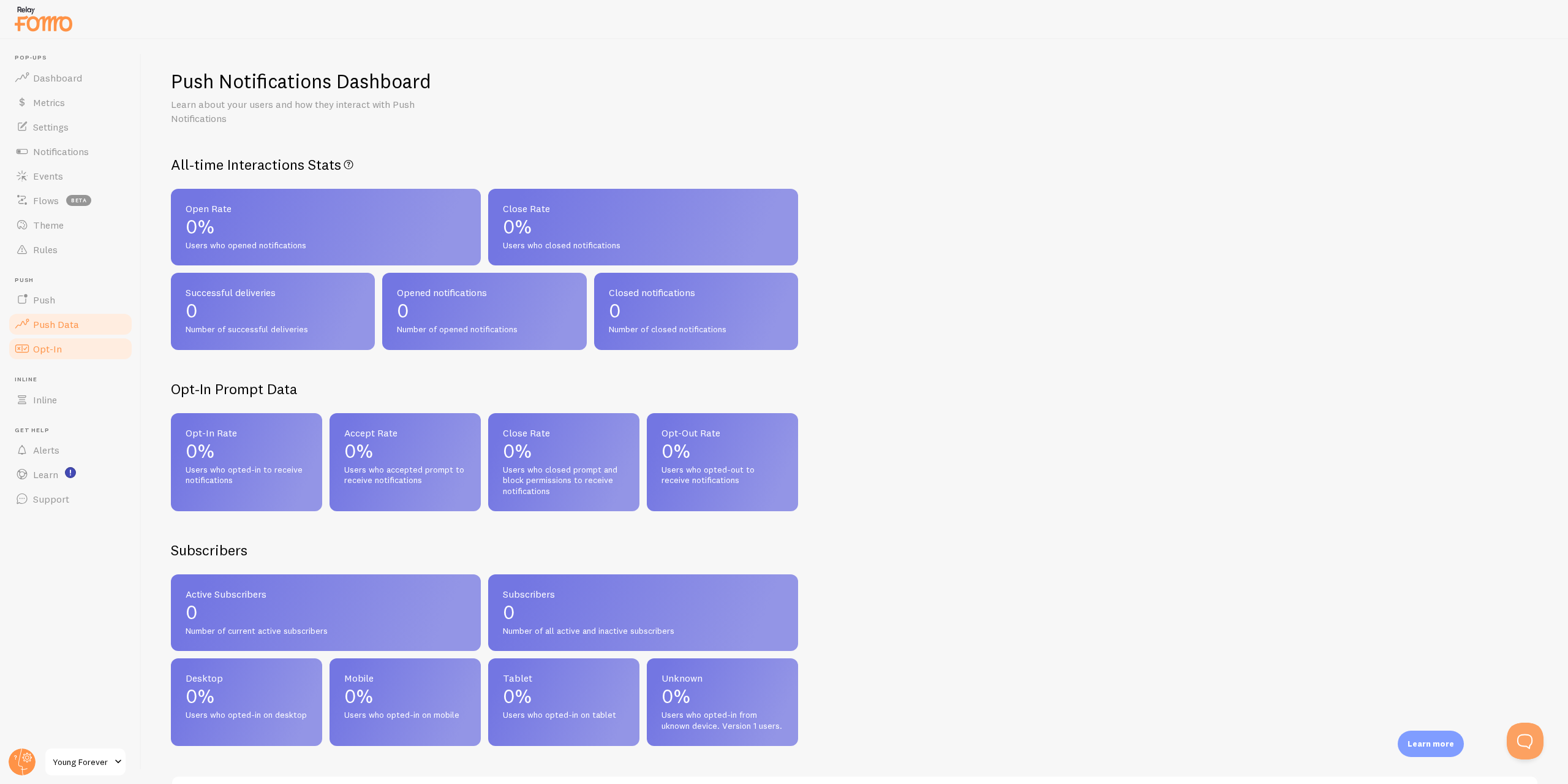
click at [69, 348] on link "Opt-In" at bounding box center [70, 348] width 126 height 24
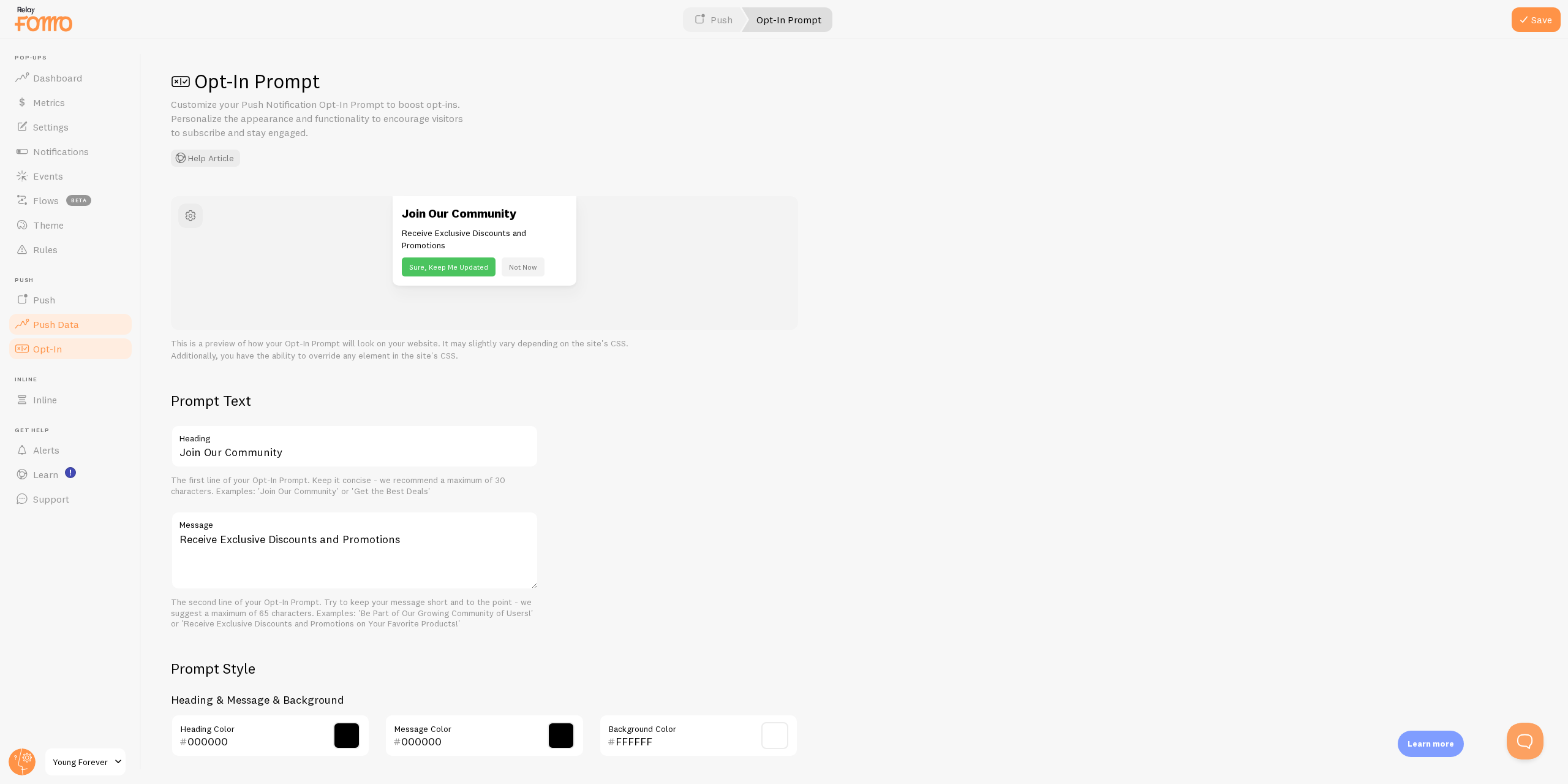
click at [73, 323] on span "Push Data" at bounding box center [56, 324] width 46 height 13
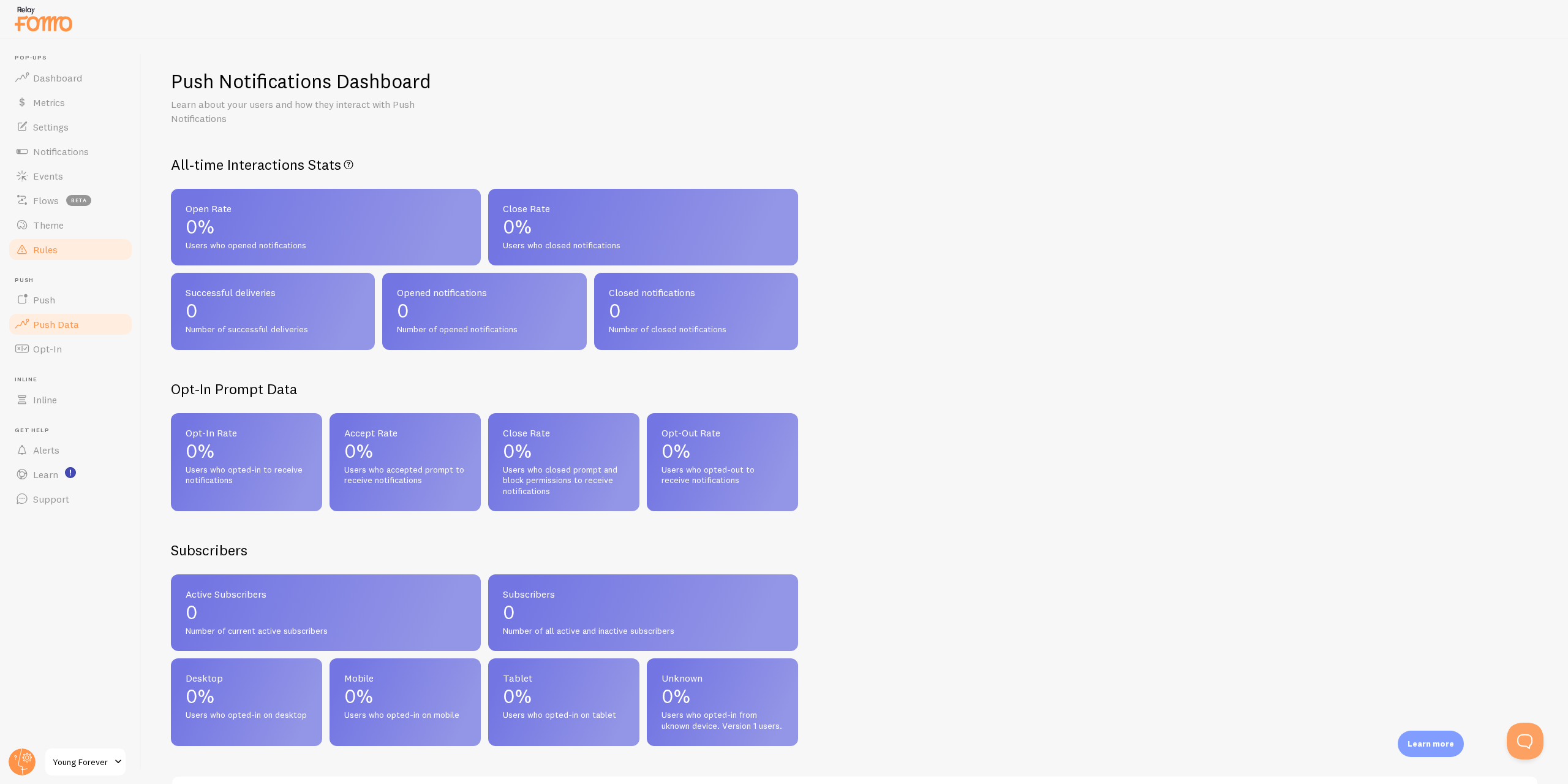
click at [88, 248] on link "Rules" at bounding box center [70, 249] width 126 height 24
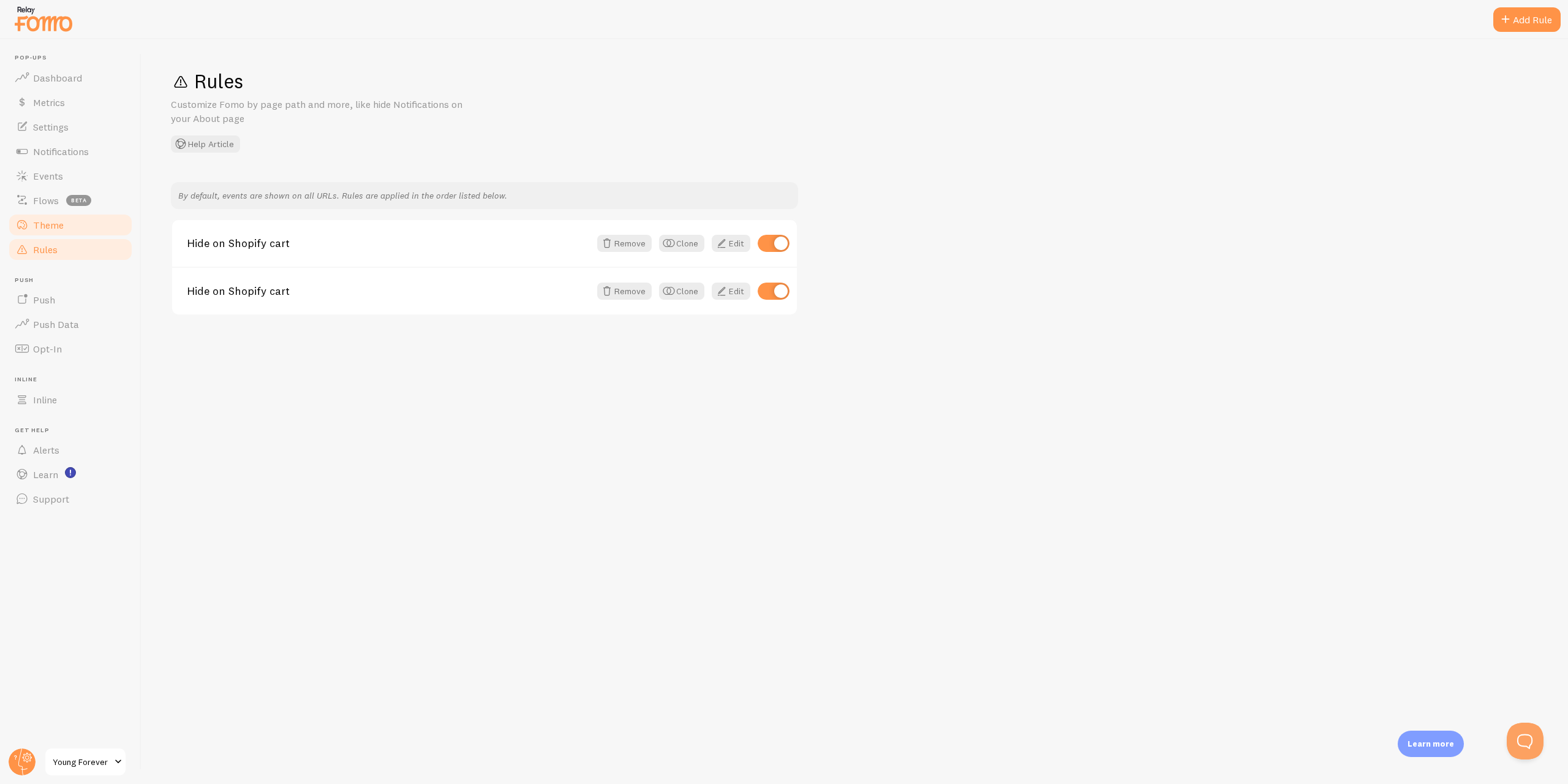
click at [88, 229] on link "Theme" at bounding box center [70, 224] width 126 height 24
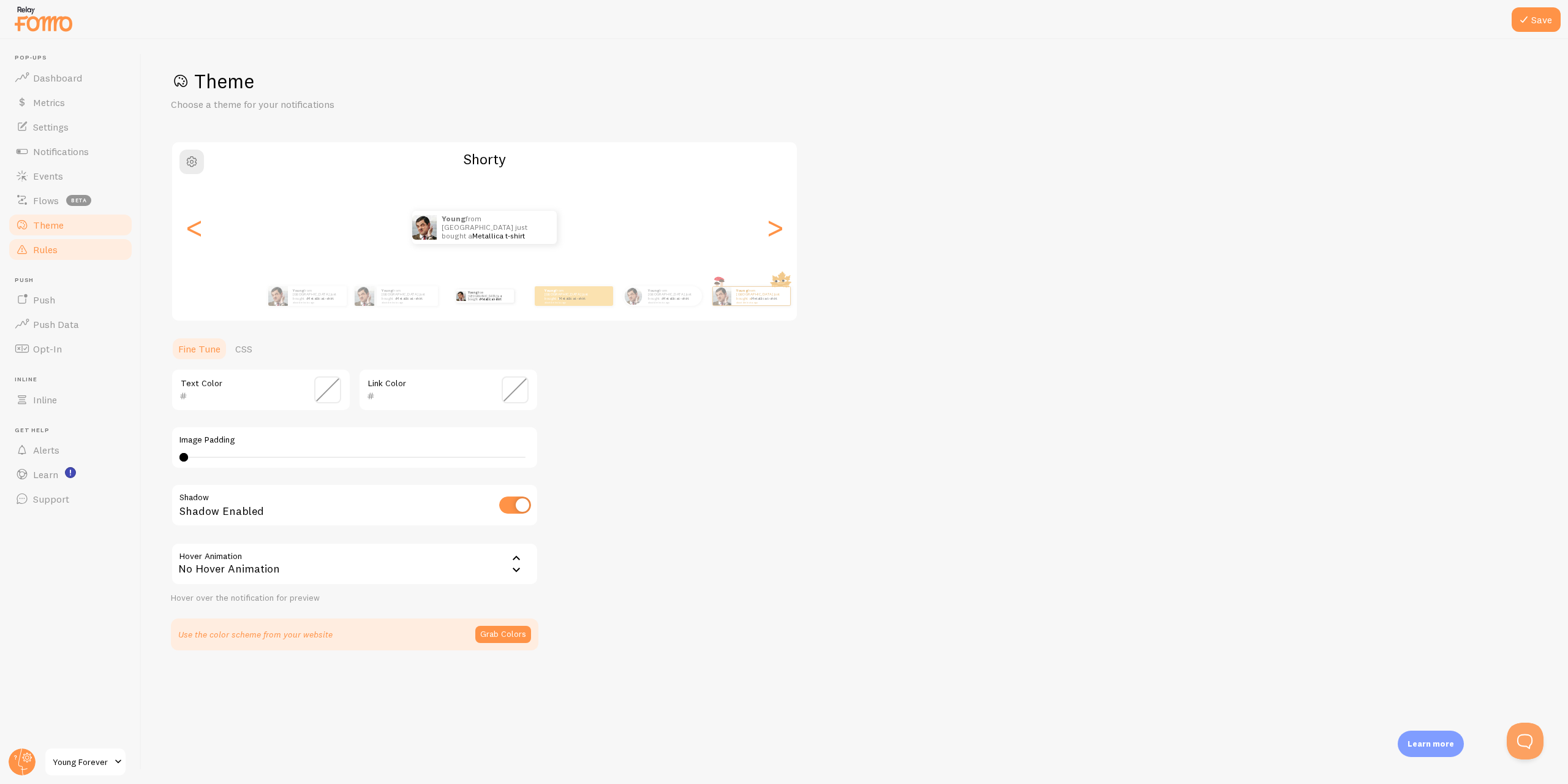
click at [87, 255] on link "Rules" at bounding box center [70, 249] width 126 height 24
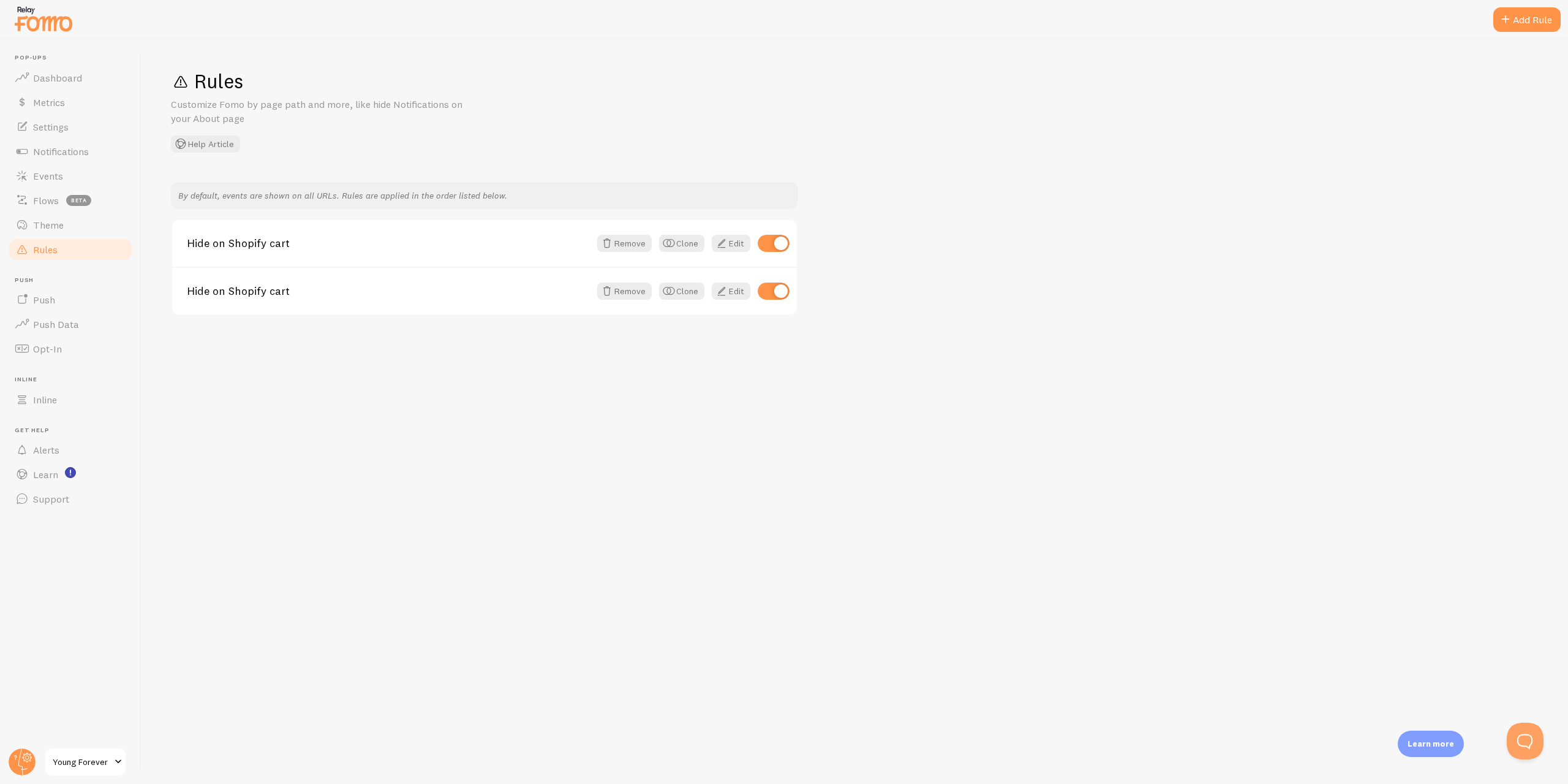
click at [52, 244] on span "Rules" at bounding box center [44, 249] width 24 height 13
click at [61, 225] on span "Theme" at bounding box center [48, 224] width 31 height 13
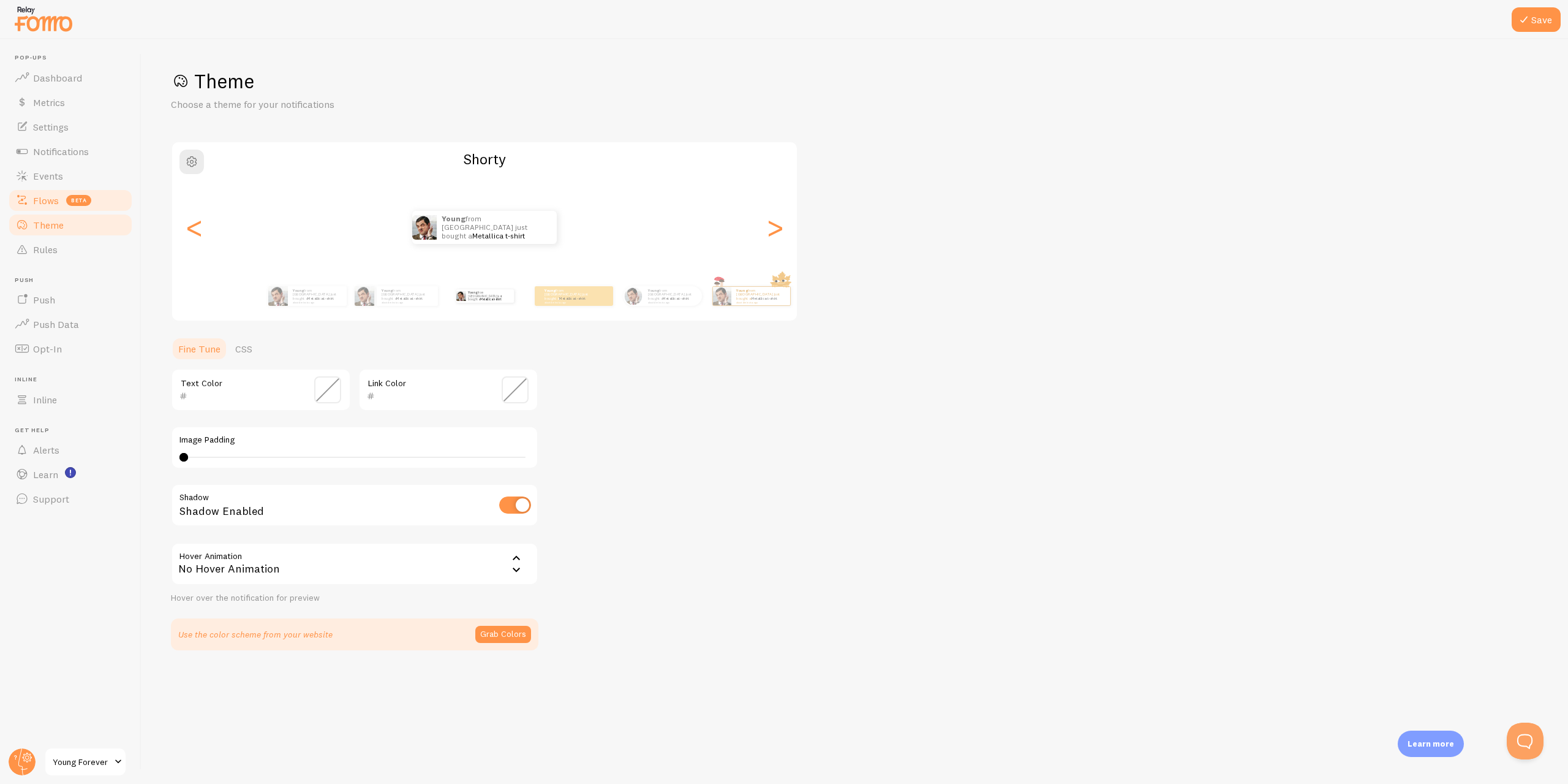
click at [64, 198] on link "Flows beta" at bounding box center [70, 200] width 126 height 24
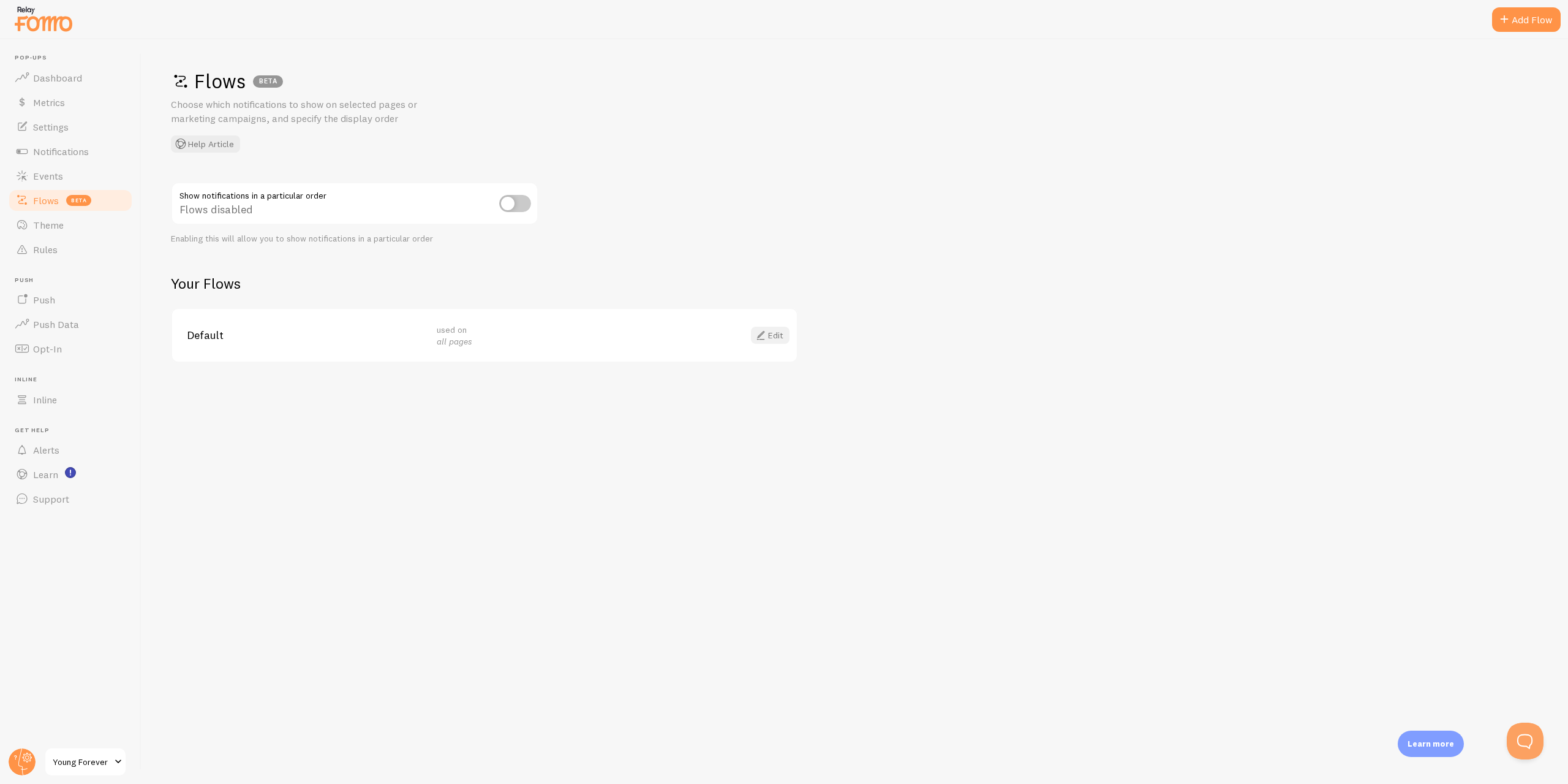
click at [764, 333] on span at bounding box center [760, 335] width 14 height 14
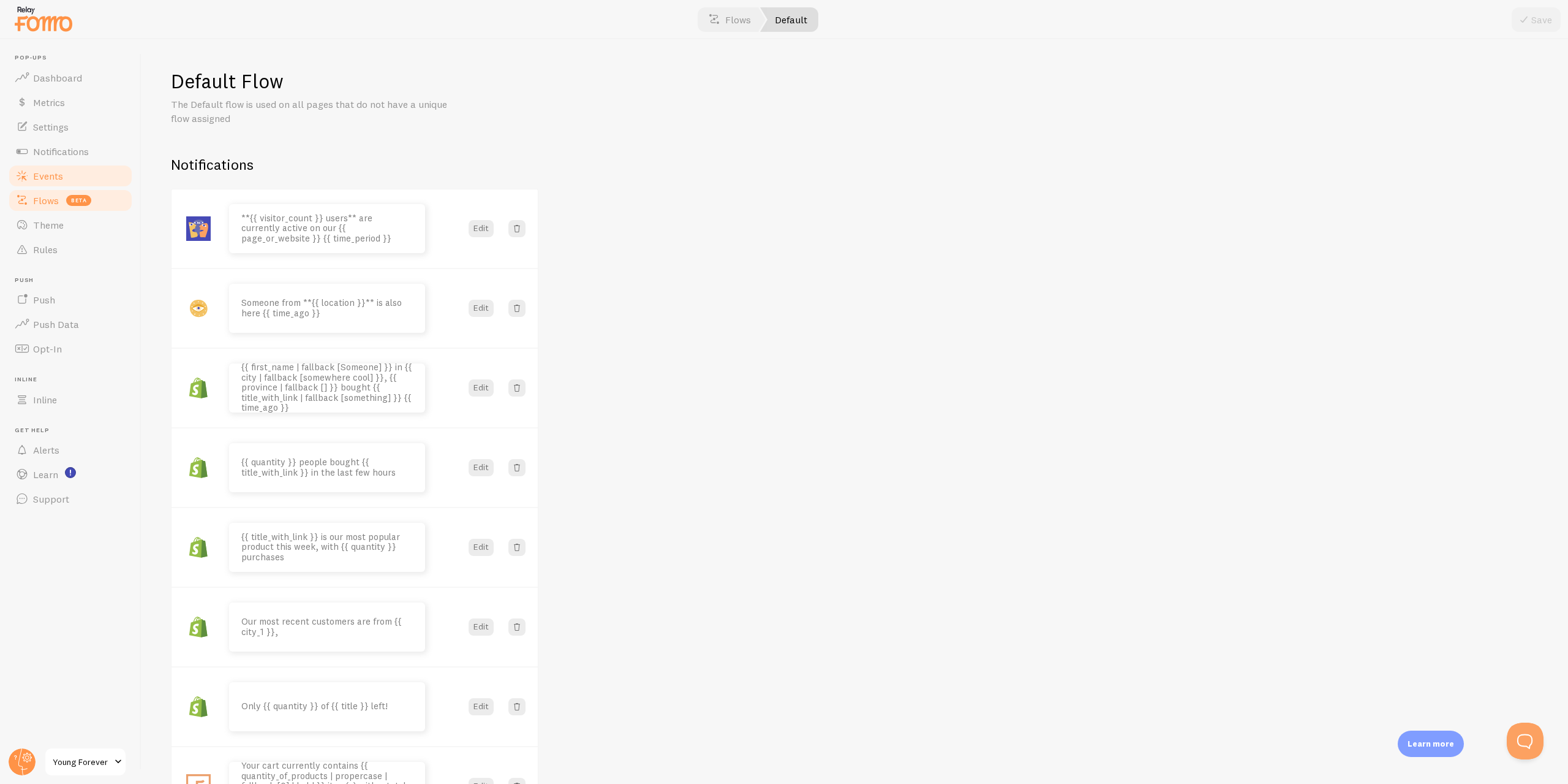
click at [62, 182] on span "Events" at bounding box center [47, 175] width 30 height 13
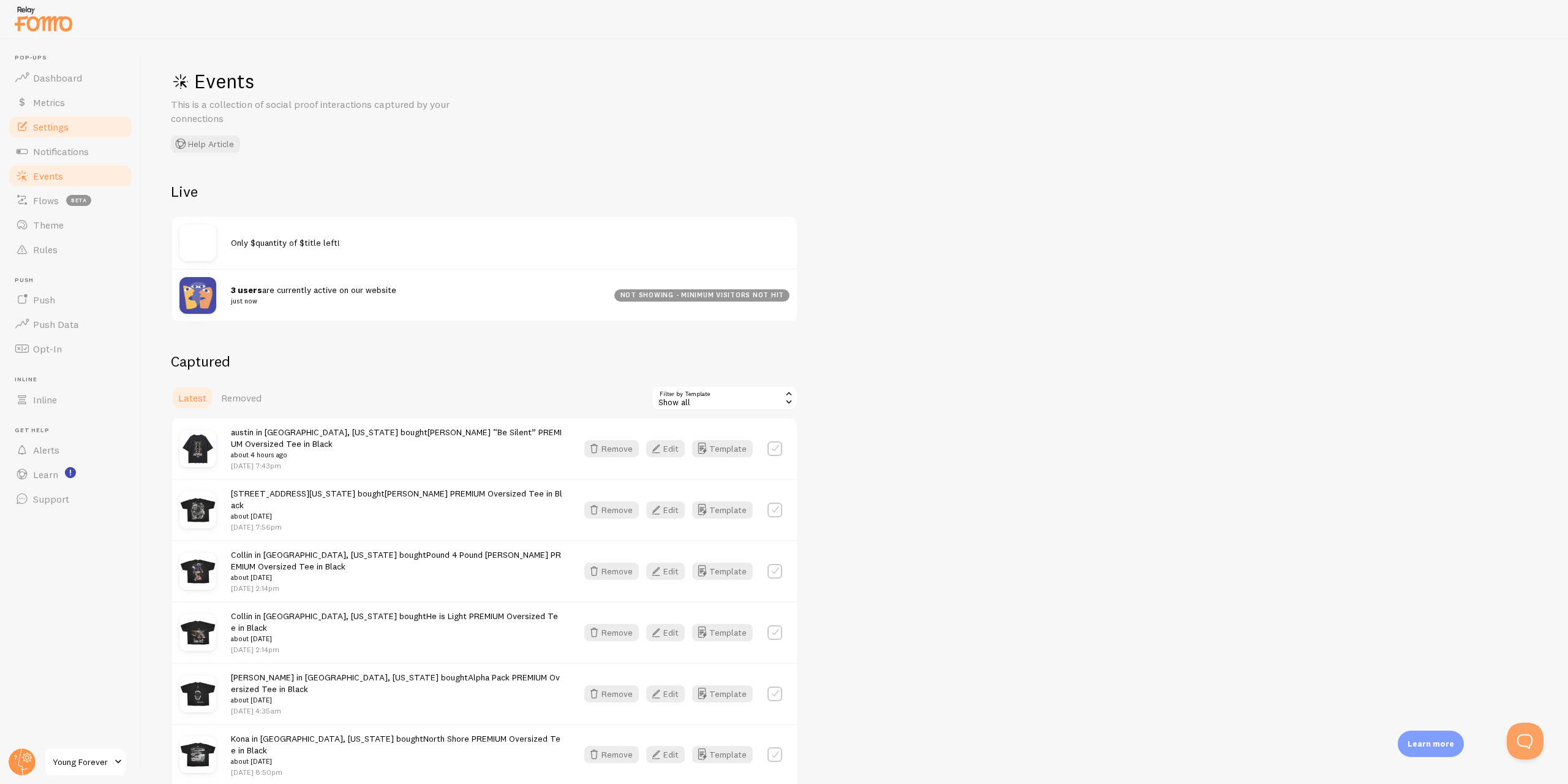
click at [69, 122] on link "Settings" at bounding box center [70, 126] width 126 height 24
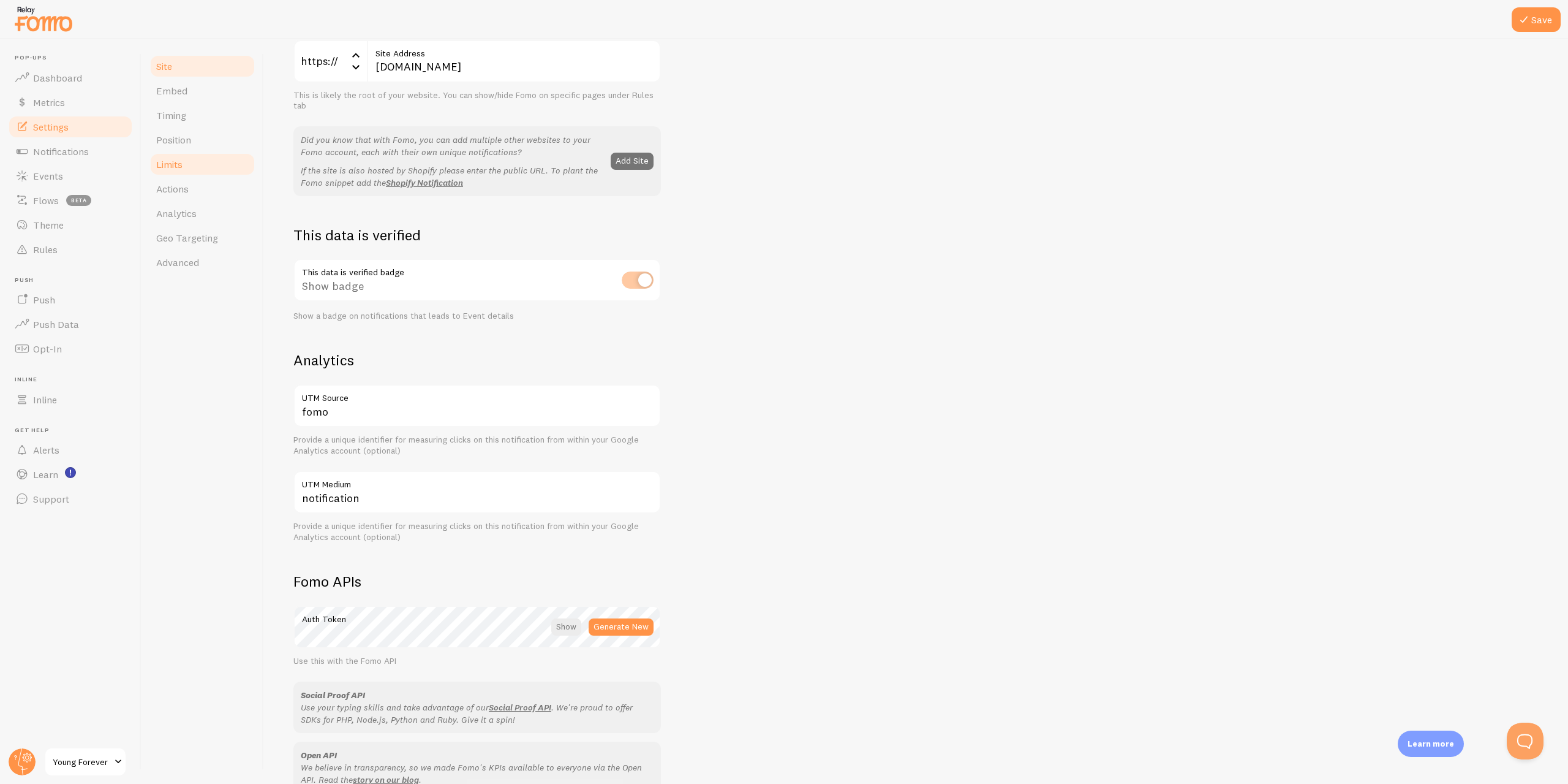
scroll to position [128, 0]
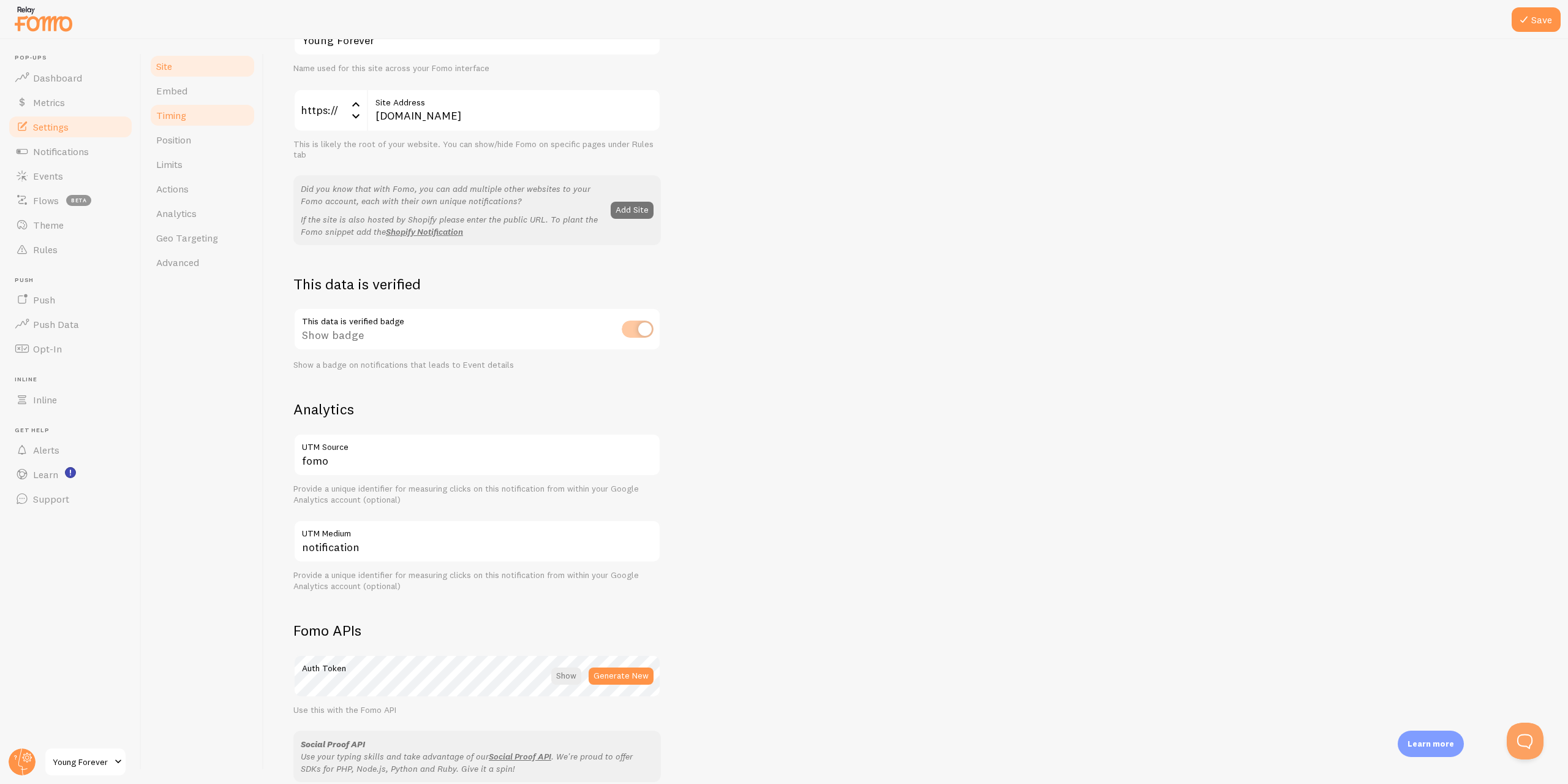
click at [195, 103] on link "Timing" at bounding box center [202, 114] width 107 height 24
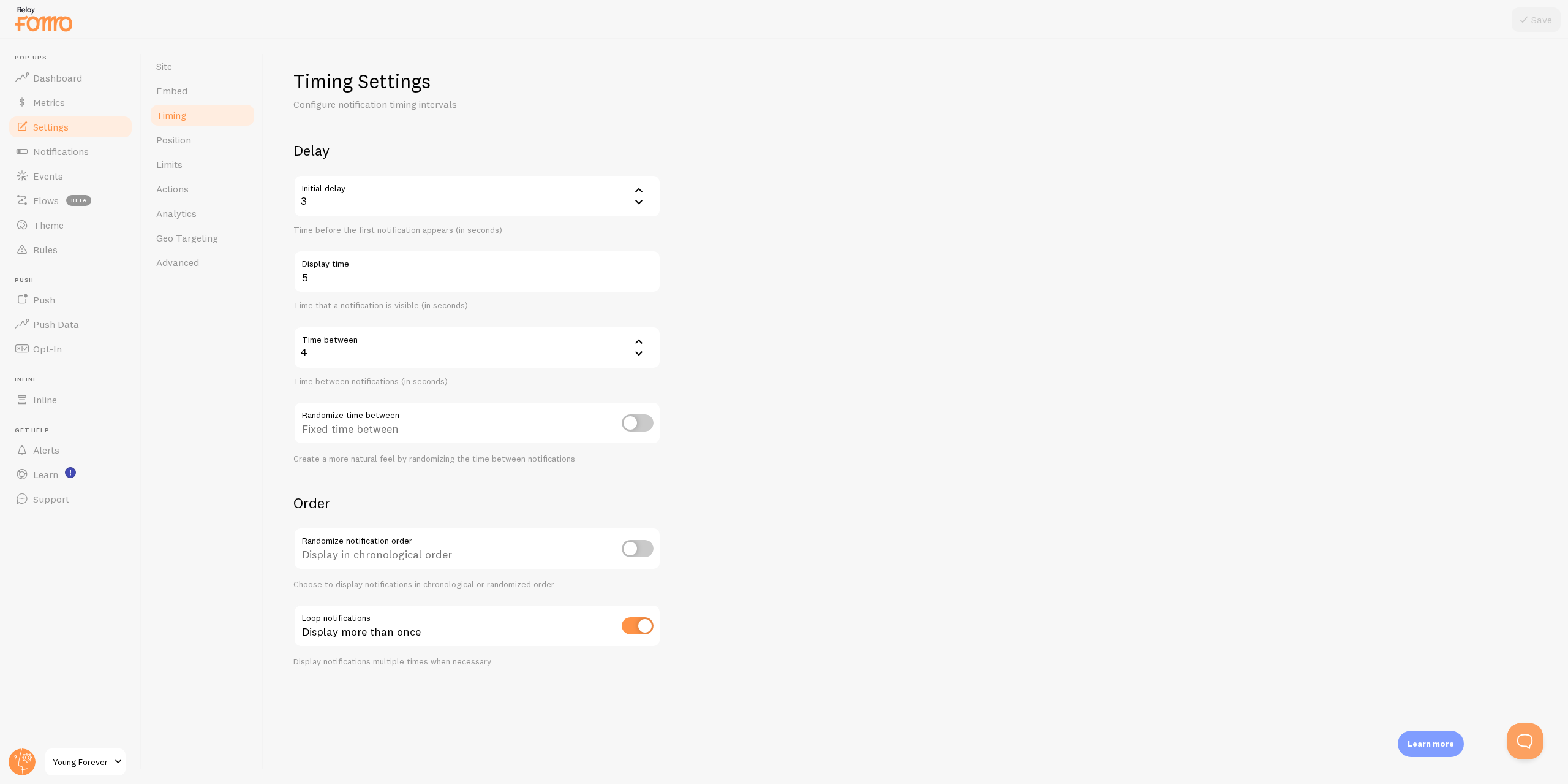
click at [639, 191] on icon at bounding box center [638, 190] width 14 height 14
click at [372, 249] on li "2" at bounding box center [477, 256] width 365 height 21
click at [640, 189] on icon at bounding box center [638, 190] width 14 height 14
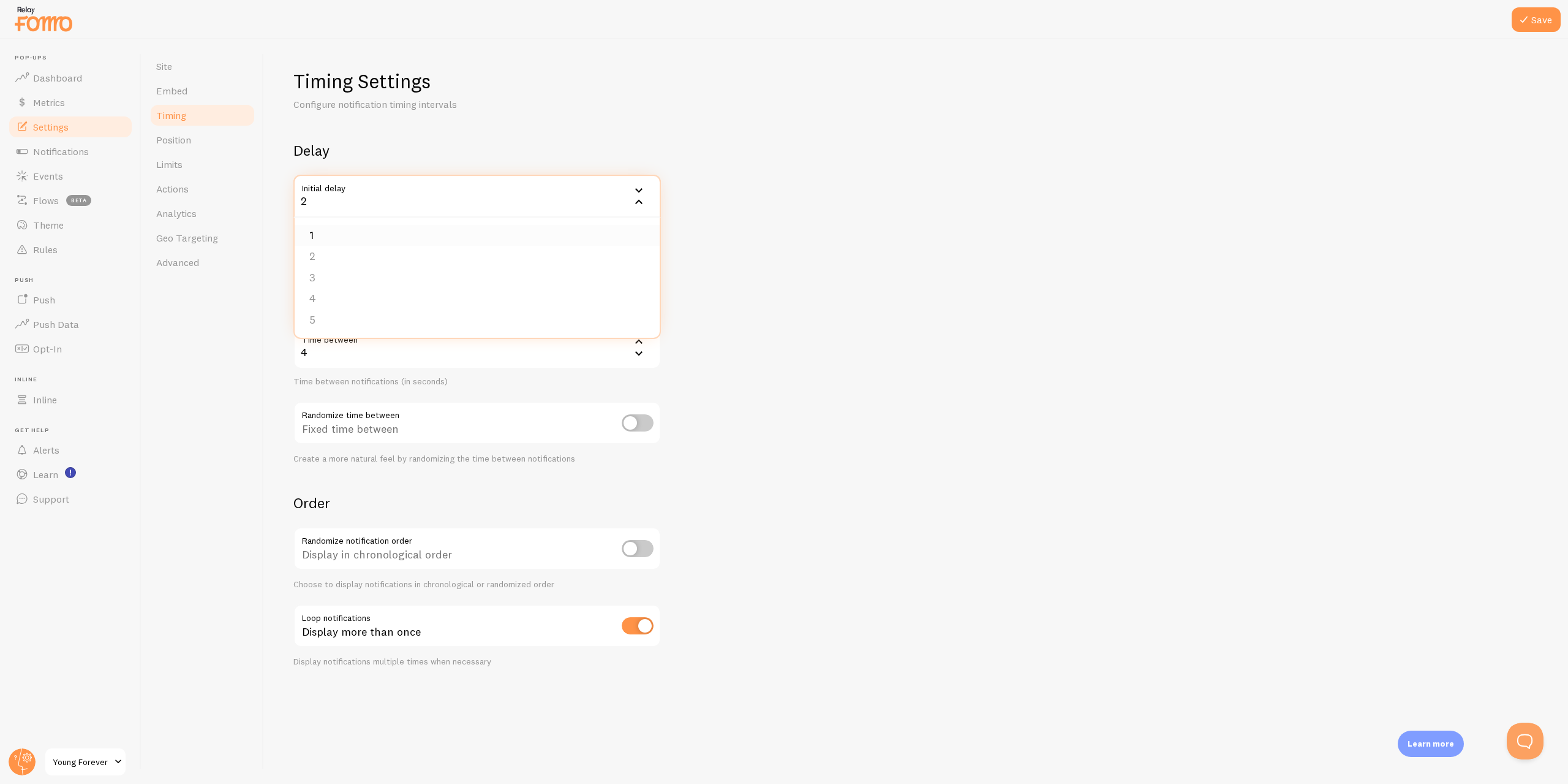
click at [511, 238] on li "1" at bounding box center [477, 236] width 365 height 21
click at [660, 259] on label "Display time" at bounding box center [477, 261] width 367 height 21
click at [660, 259] on input "5" at bounding box center [477, 271] width 367 height 43
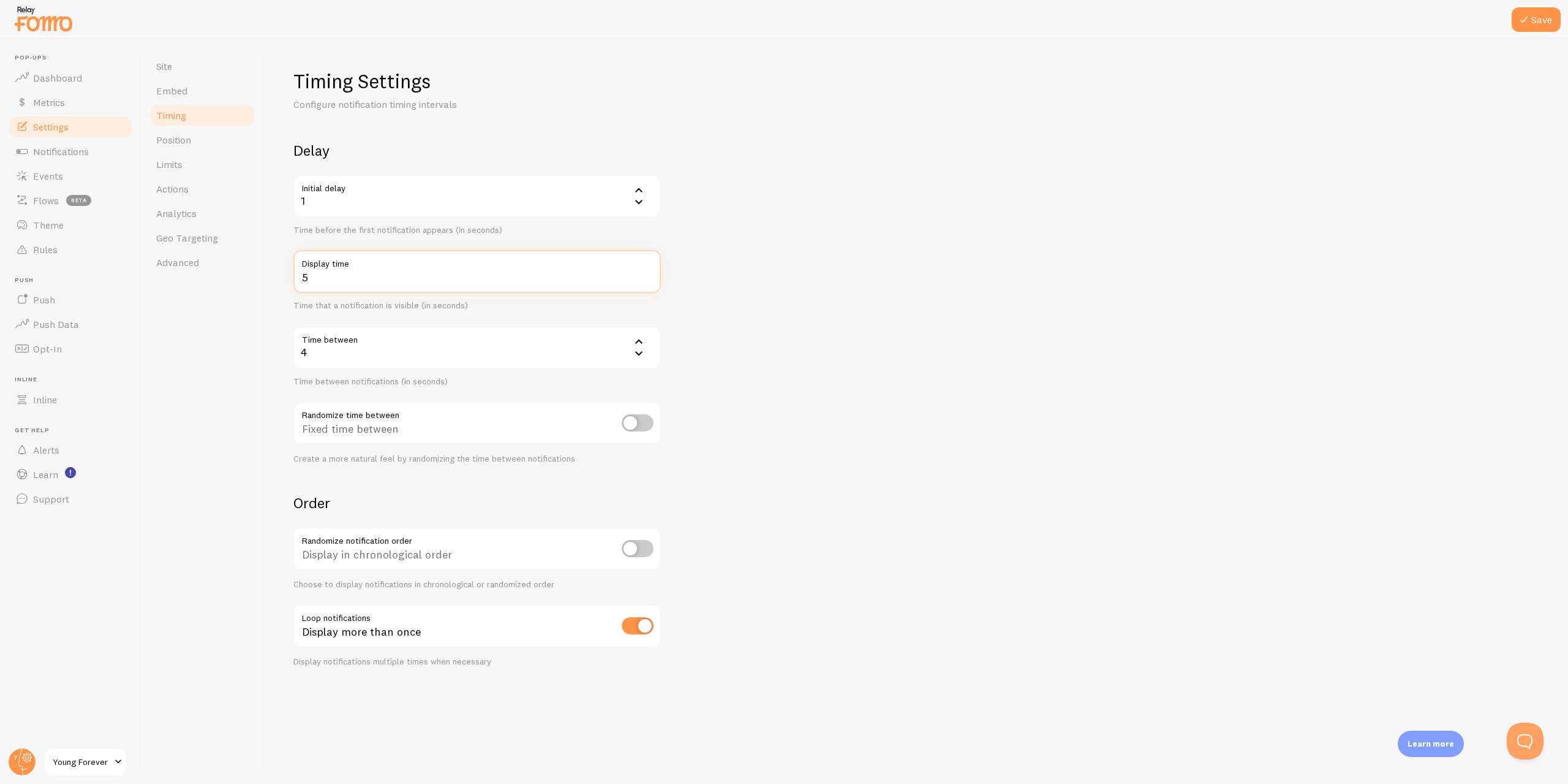
click at [689, 279] on form "Delay Initial delay 1 1 1 2 3 4 5 Time before the first notification appears (i…" at bounding box center [915, 404] width 1245 height 526
click at [693, 343] on form "Delay Initial delay 1 1 1 2 3 4 5 Time before the first notification appears (i…" at bounding box center [915, 404] width 1245 height 526
click at [638, 351] on icon at bounding box center [638, 352] width 14 height 14
click at [712, 325] on form "Delay Initial delay 1 1 1 2 3 4 5 Time before the first notification appears (i…" at bounding box center [915, 404] width 1245 height 526
click at [591, 345] on div "4" at bounding box center [477, 347] width 367 height 43
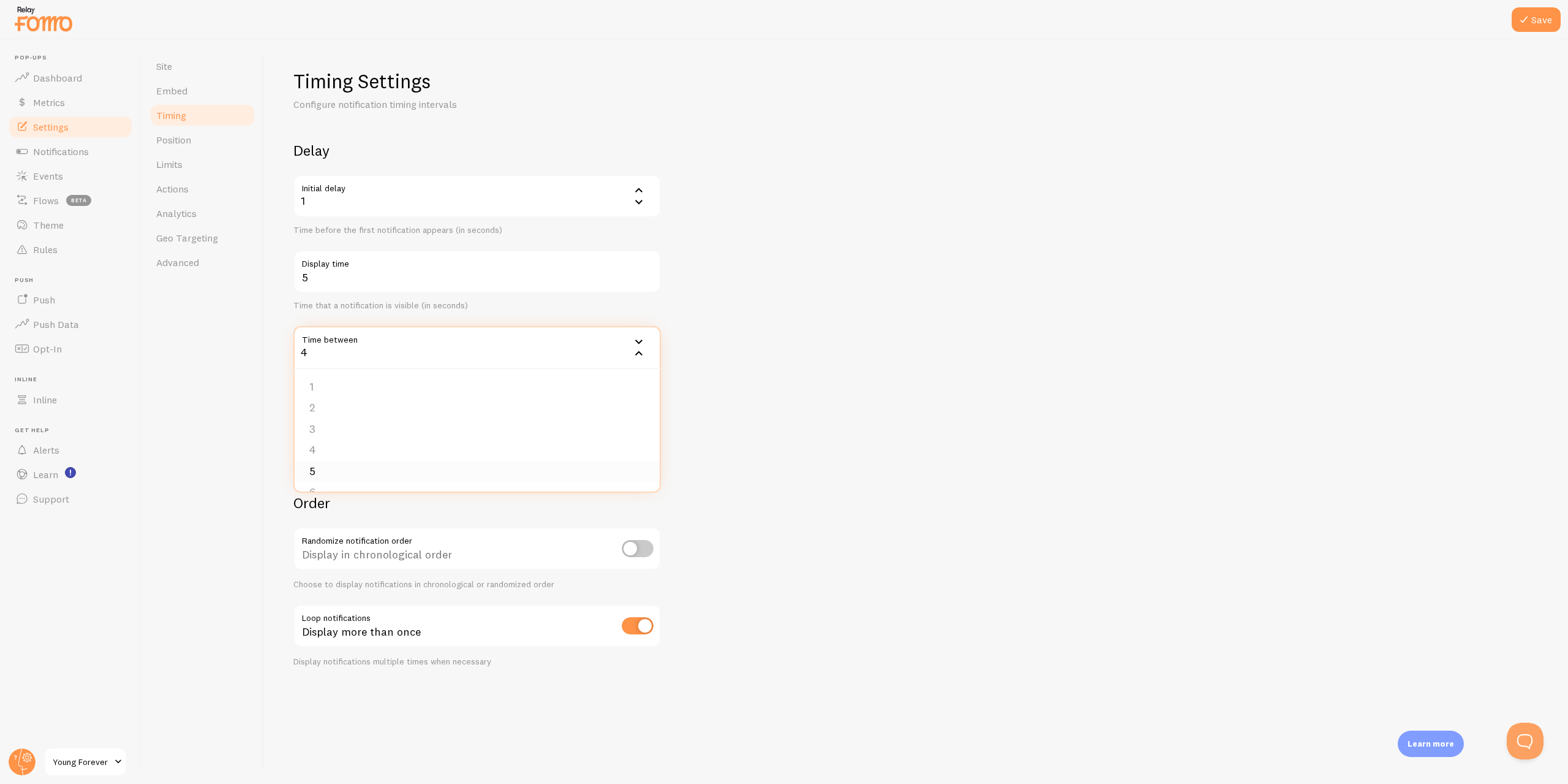
click at [337, 462] on li "5" at bounding box center [477, 471] width 365 height 21
click at [642, 424] on input "checkbox" at bounding box center [637, 423] width 32 height 17
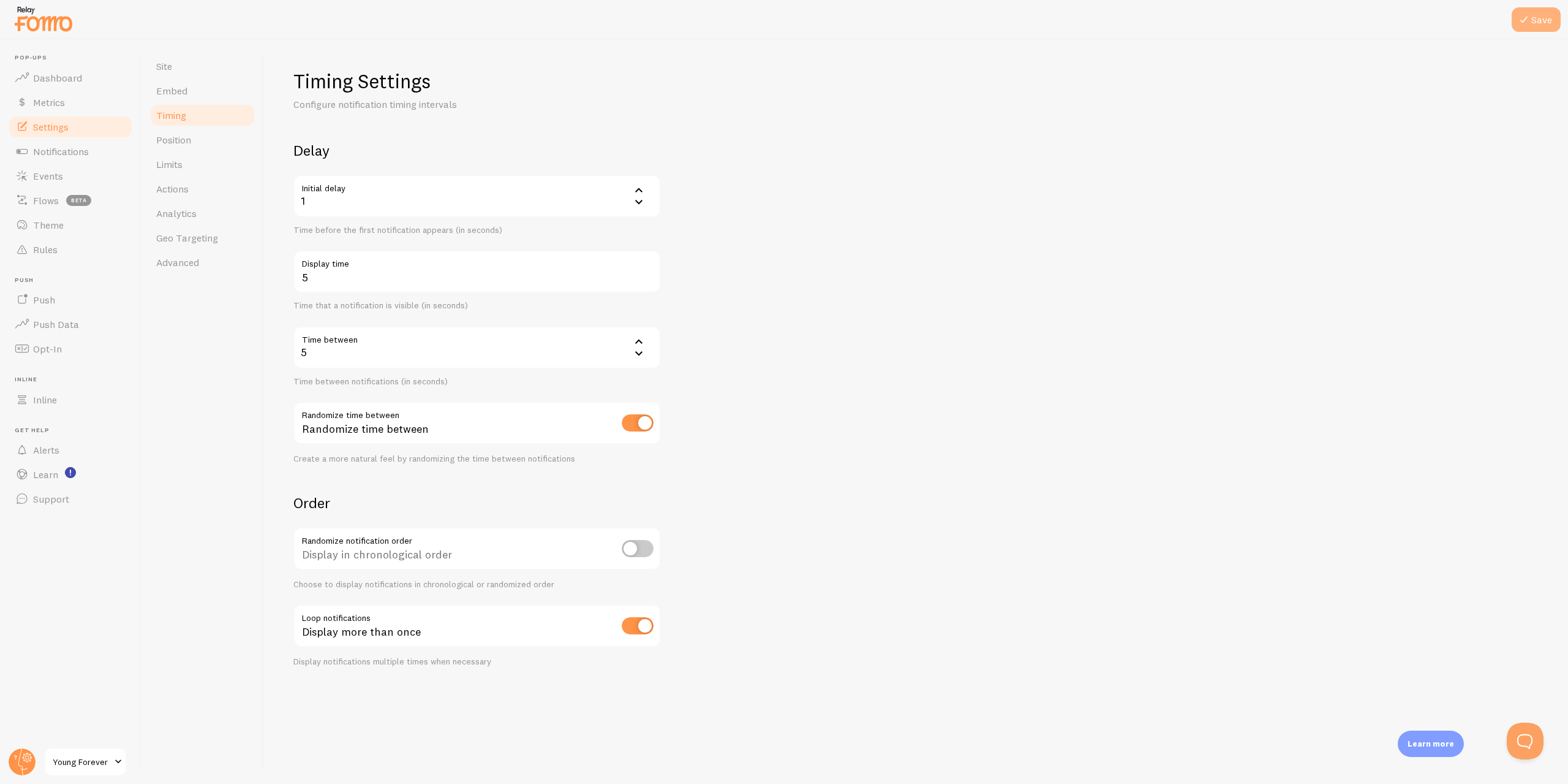
click at [1529, 29] on button "Save" at bounding box center [1535, 19] width 49 height 24
click at [659, 428] on div "Randomize time between" at bounding box center [477, 423] width 367 height 45
click at [641, 425] on input "checkbox" at bounding box center [637, 423] width 32 height 17
checkbox input "false"
click at [640, 553] on input "checkbox" at bounding box center [637, 548] width 32 height 17
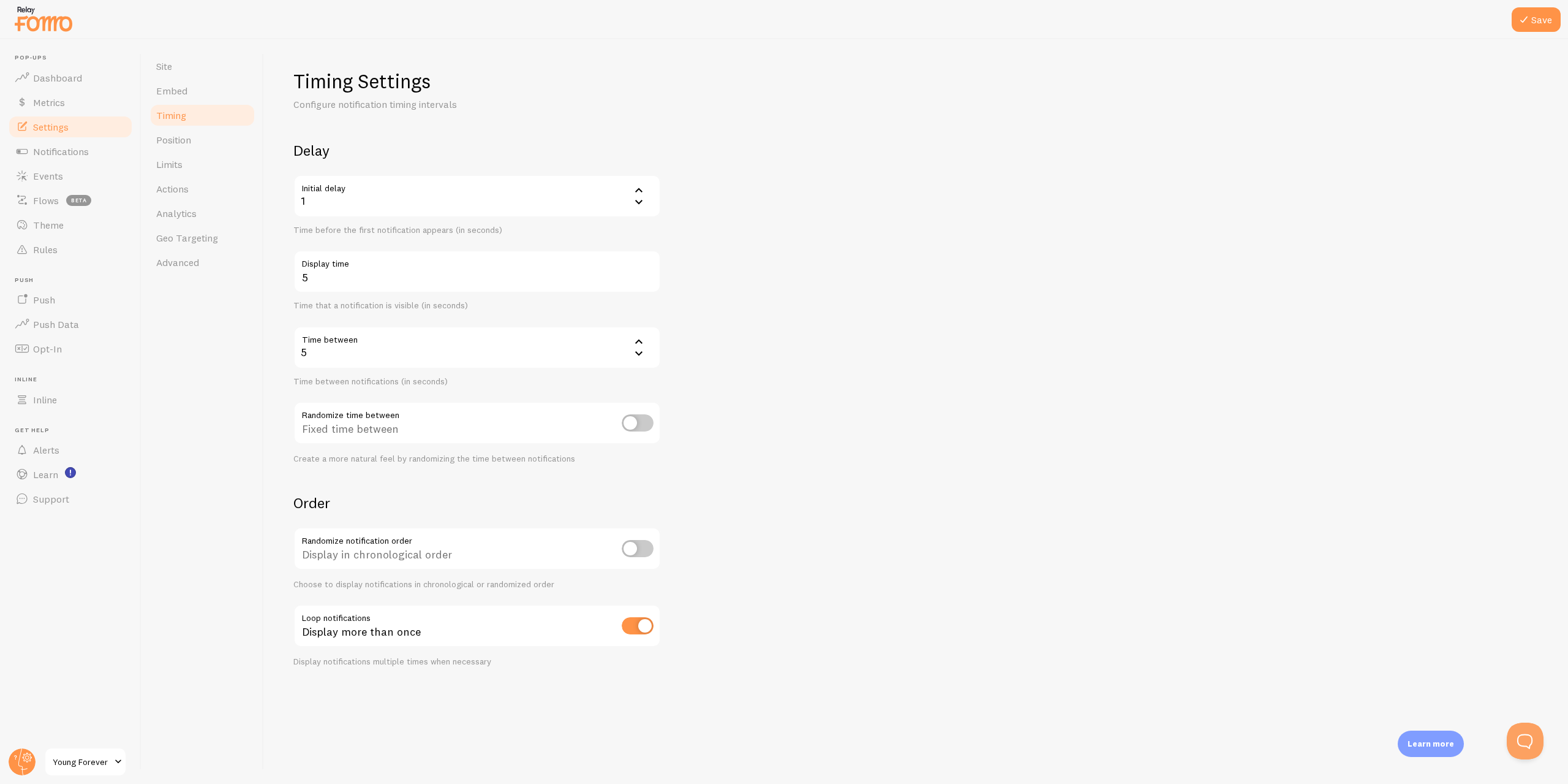
checkbox input "true"
click at [1522, 20] on icon at bounding box center [1523, 19] width 14 height 14
click at [195, 162] on link "Limits" at bounding box center [202, 164] width 107 height 24
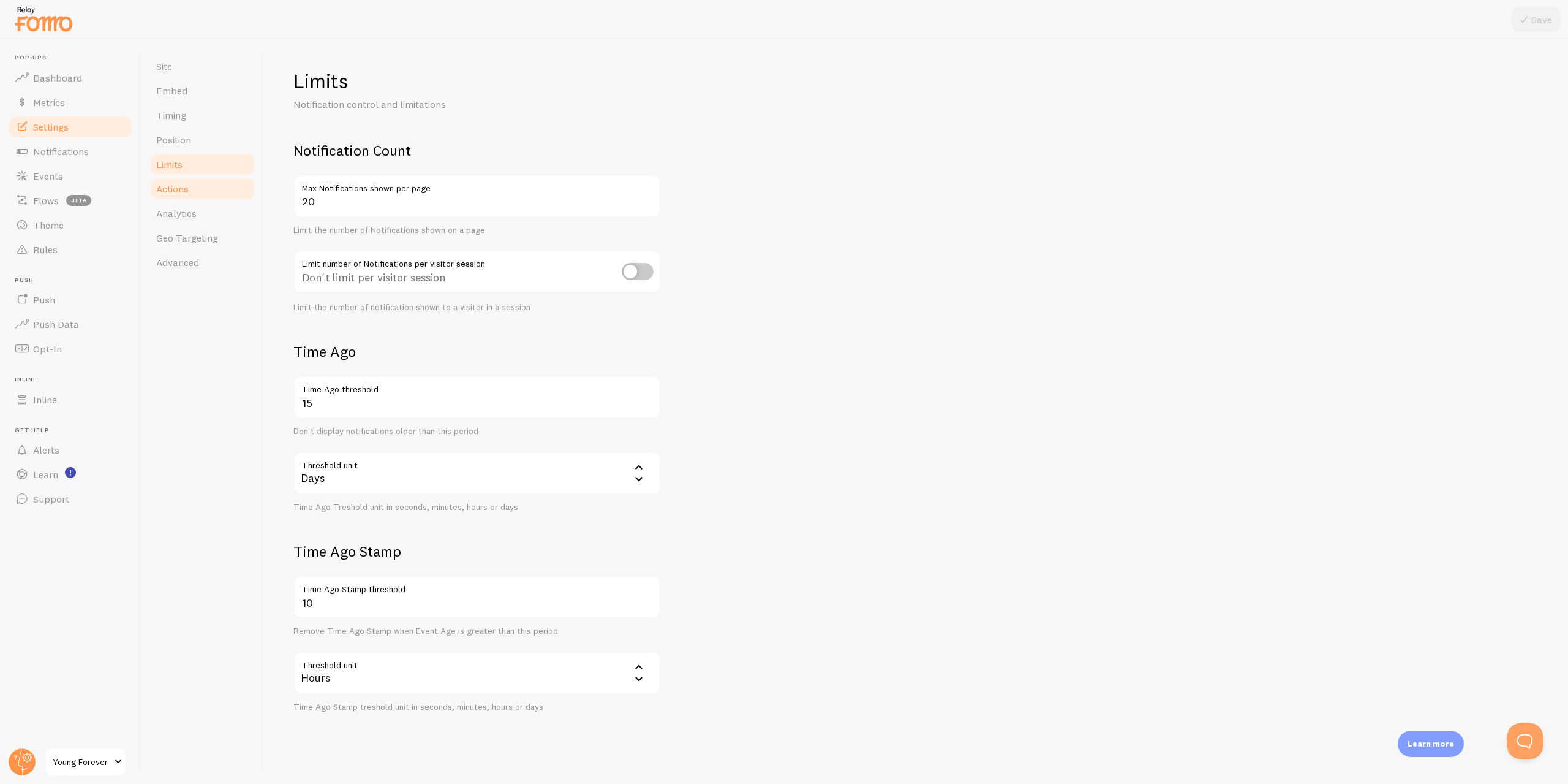
click at [202, 190] on link "Actions" at bounding box center [202, 188] width 107 height 24
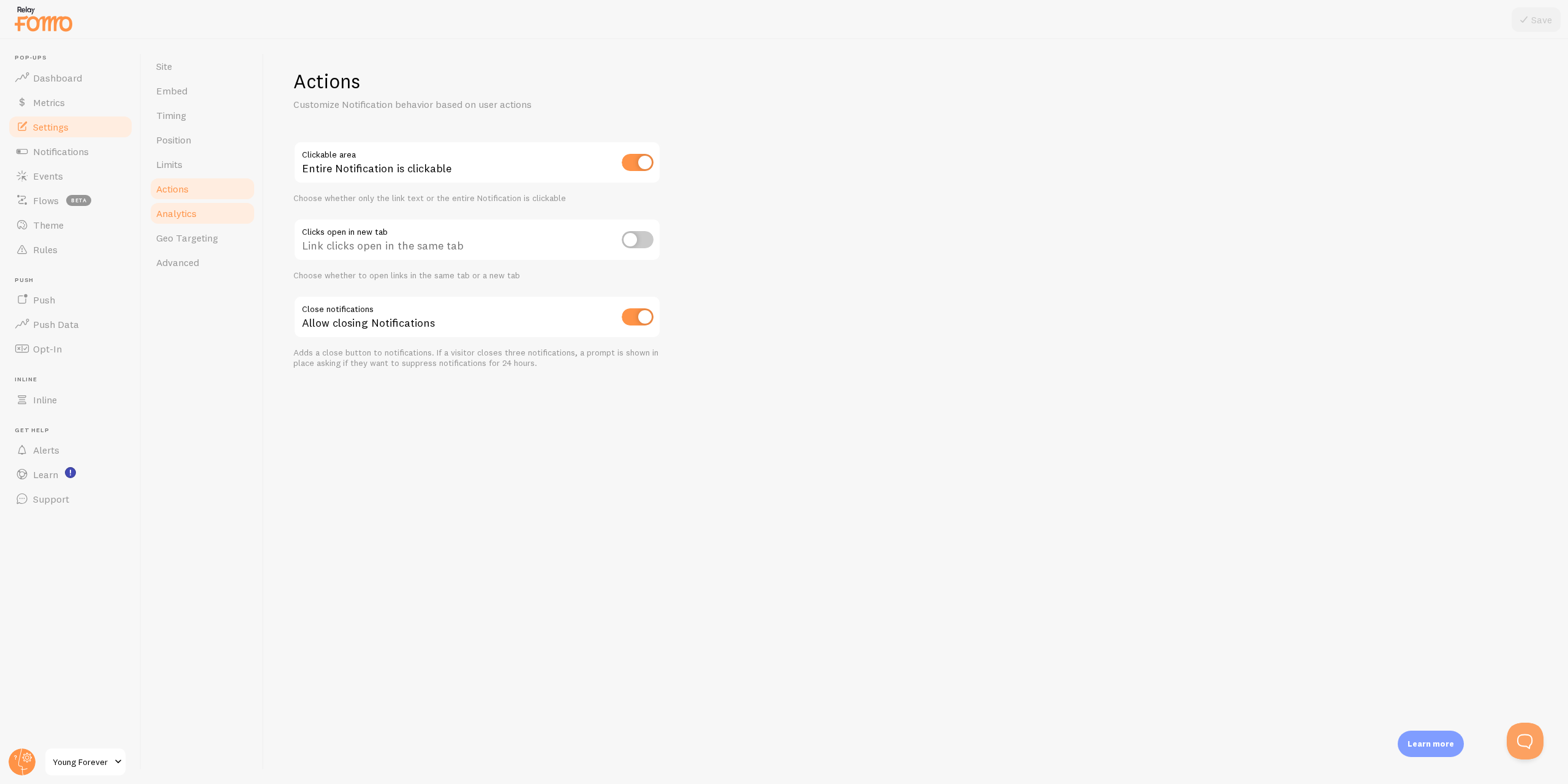
click at [195, 208] on span "Analytics" at bounding box center [176, 213] width 40 height 13
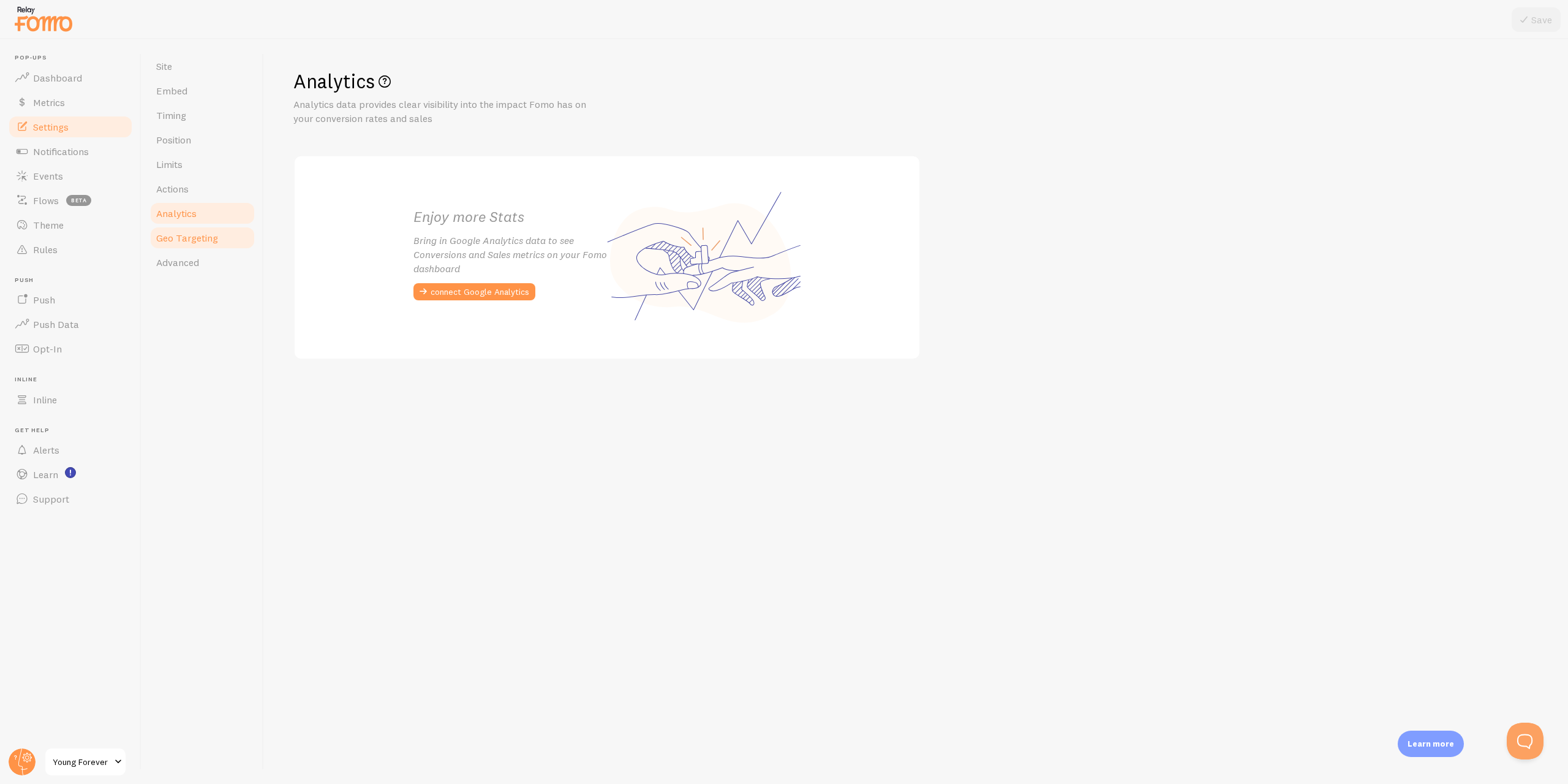
click at [195, 234] on span "Geo Targeting" at bounding box center [187, 238] width 62 height 13
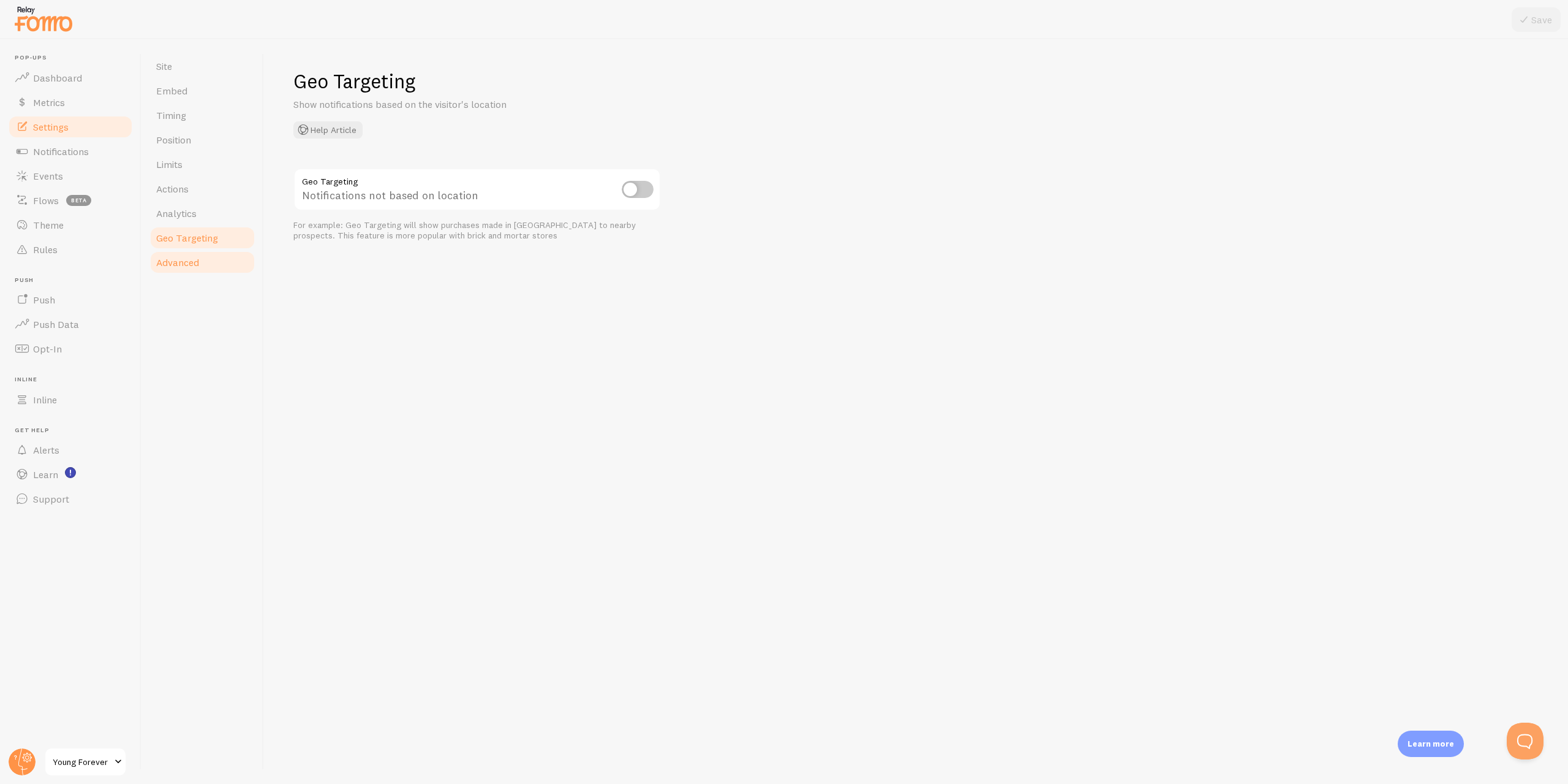
click at [194, 272] on link "Advanced" at bounding box center [202, 262] width 107 height 24
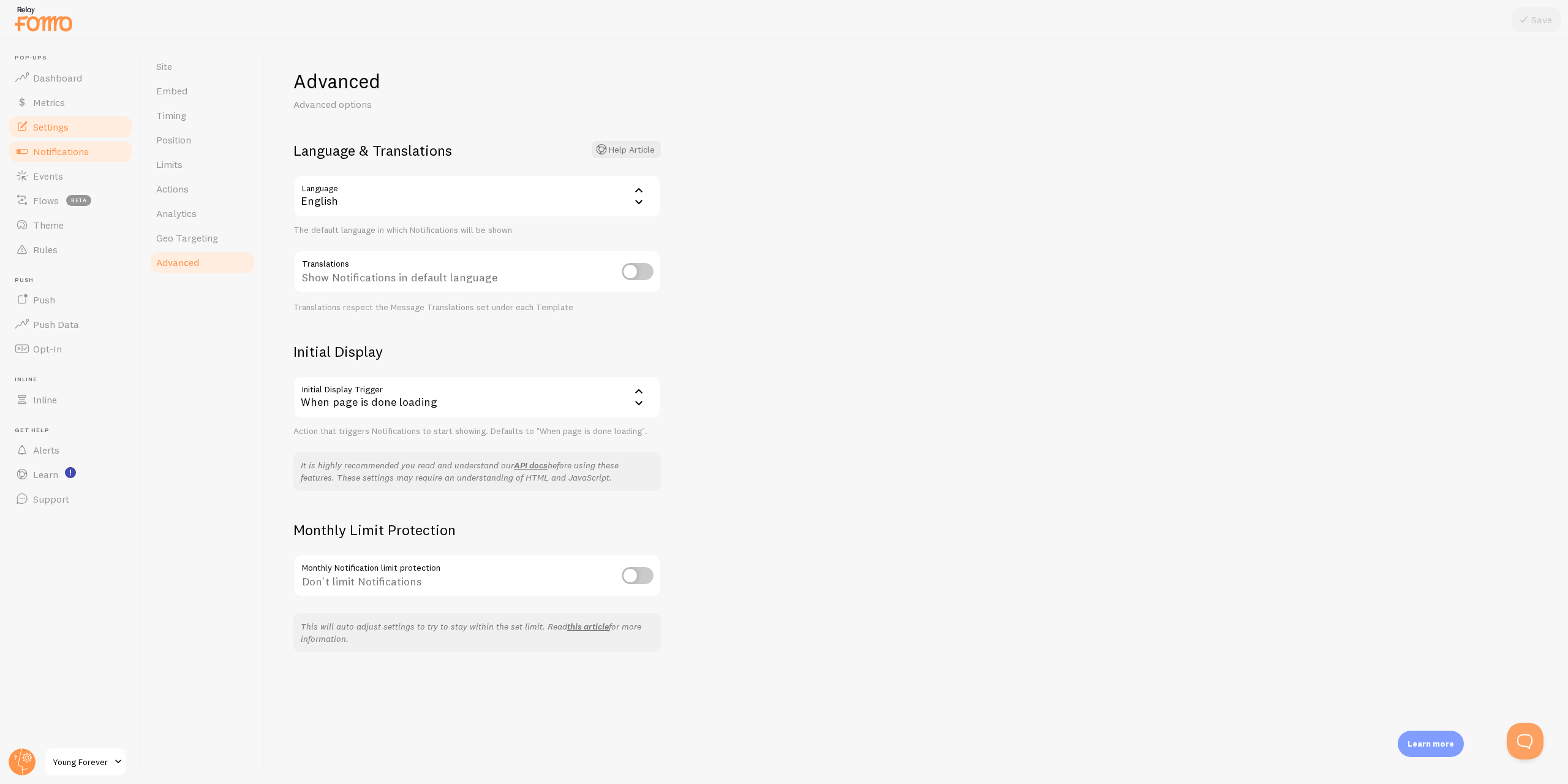
click at [61, 149] on span "Notifications" at bounding box center [61, 151] width 56 height 13
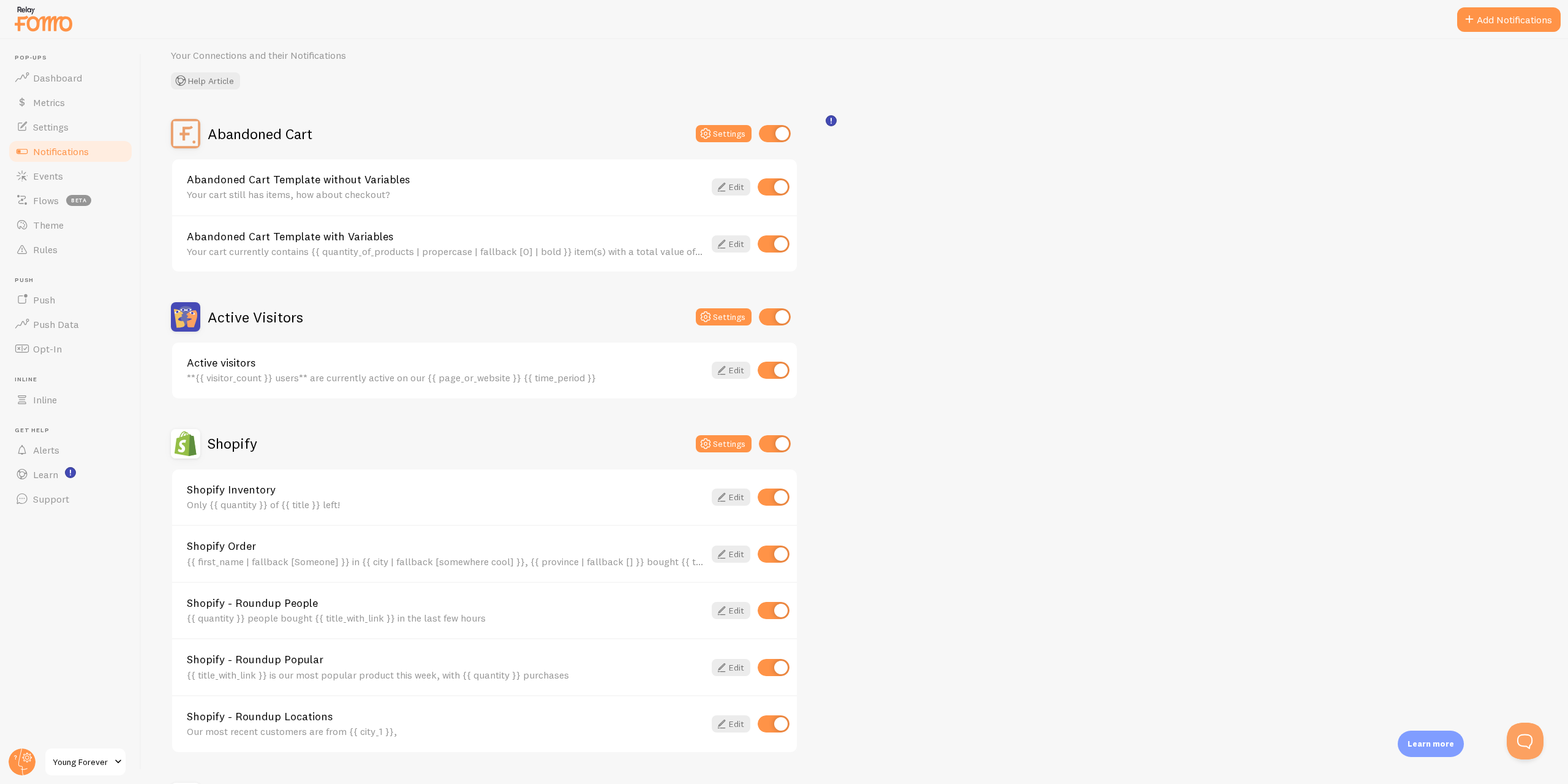
scroll to position [62, 0]
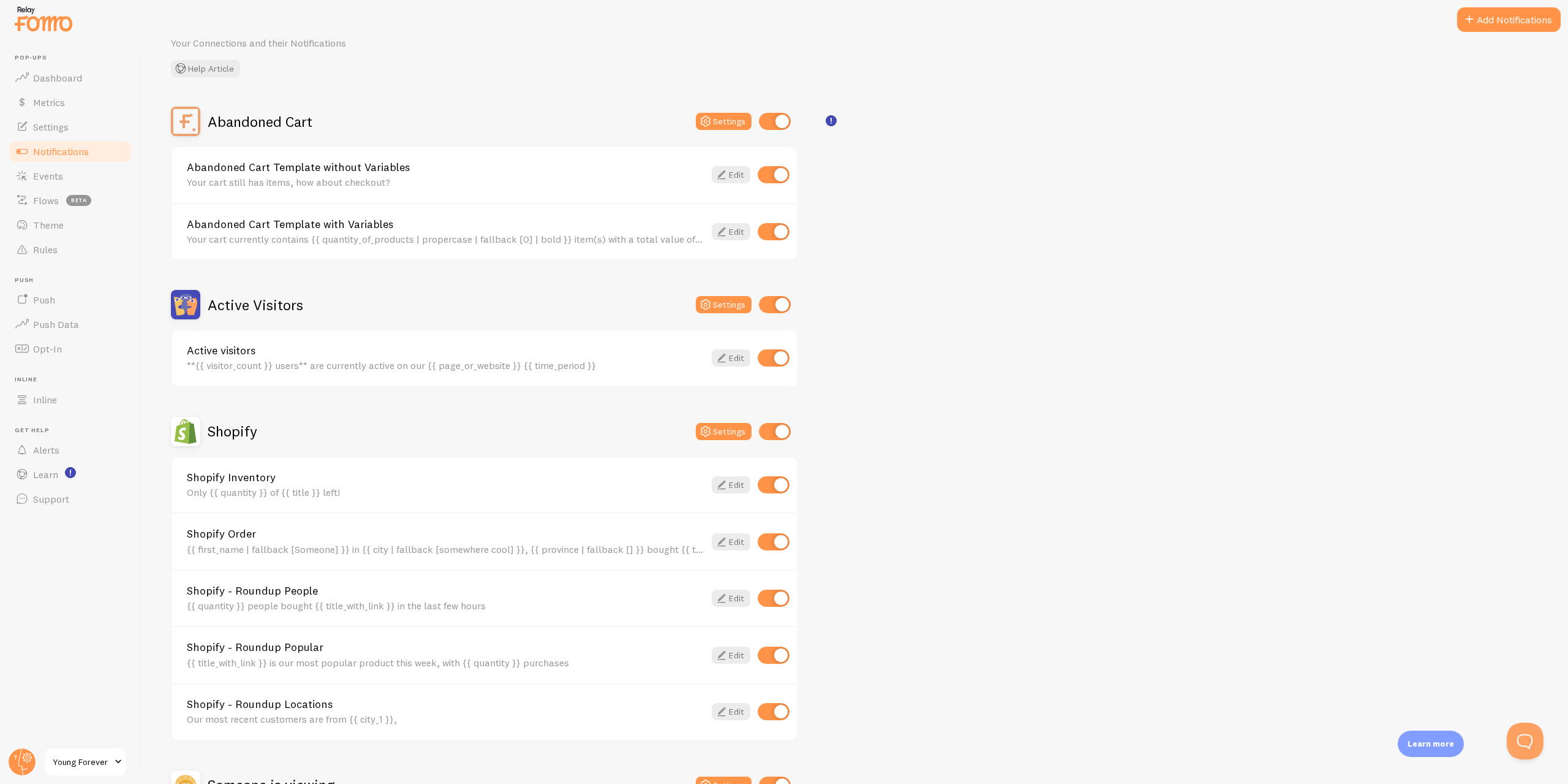
click at [779, 178] on input "checkbox" at bounding box center [773, 175] width 32 height 17
checkbox input "false"
click at [770, 231] on input "checkbox" at bounding box center [773, 232] width 32 height 17
checkbox input "false"
click at [771, 480] on input "checkbox" at bounding box center [773, 485] width 32 height 17
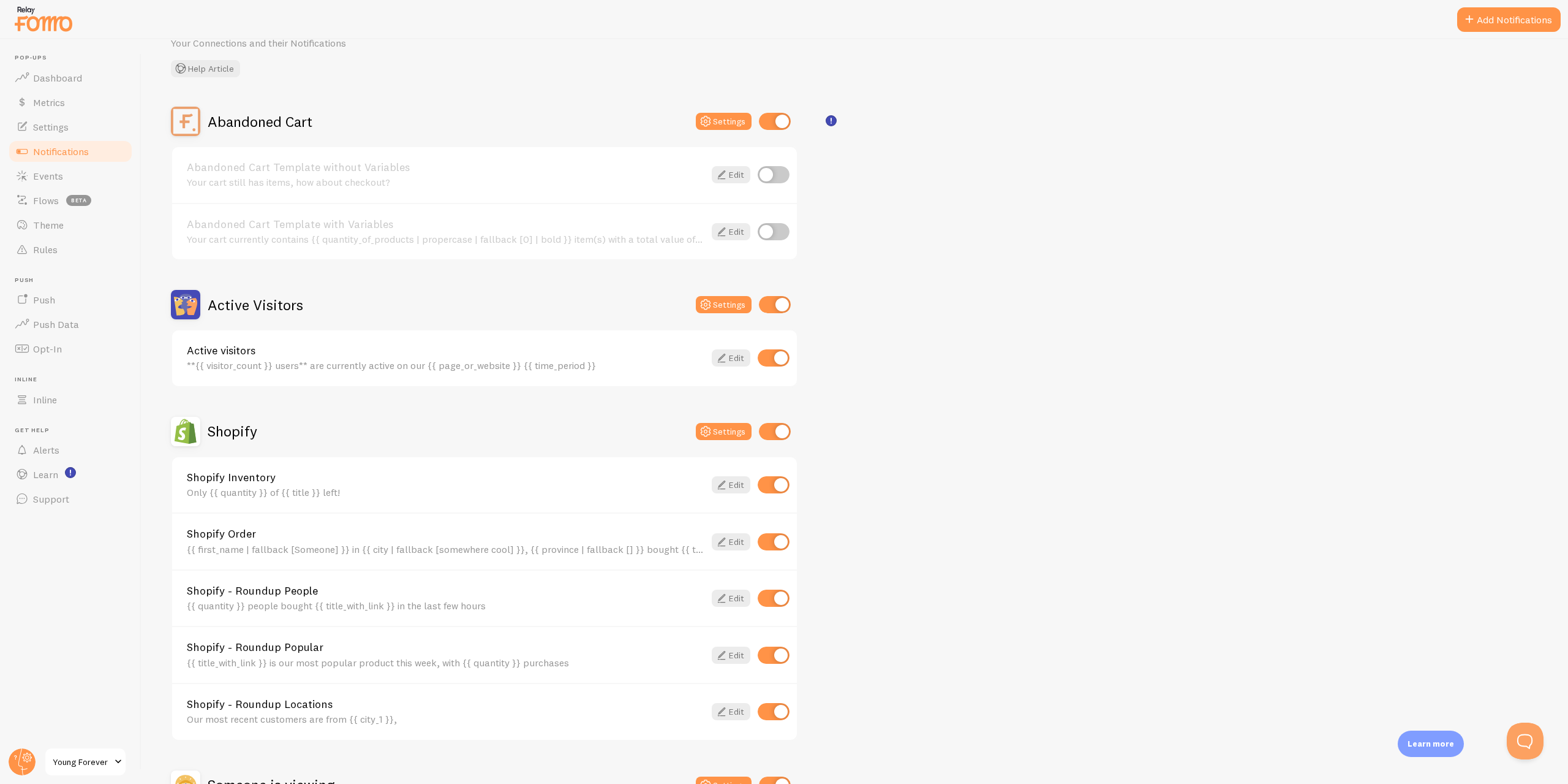
checkbox input "false"
